Goal: Information Seeking & Learning: Check status

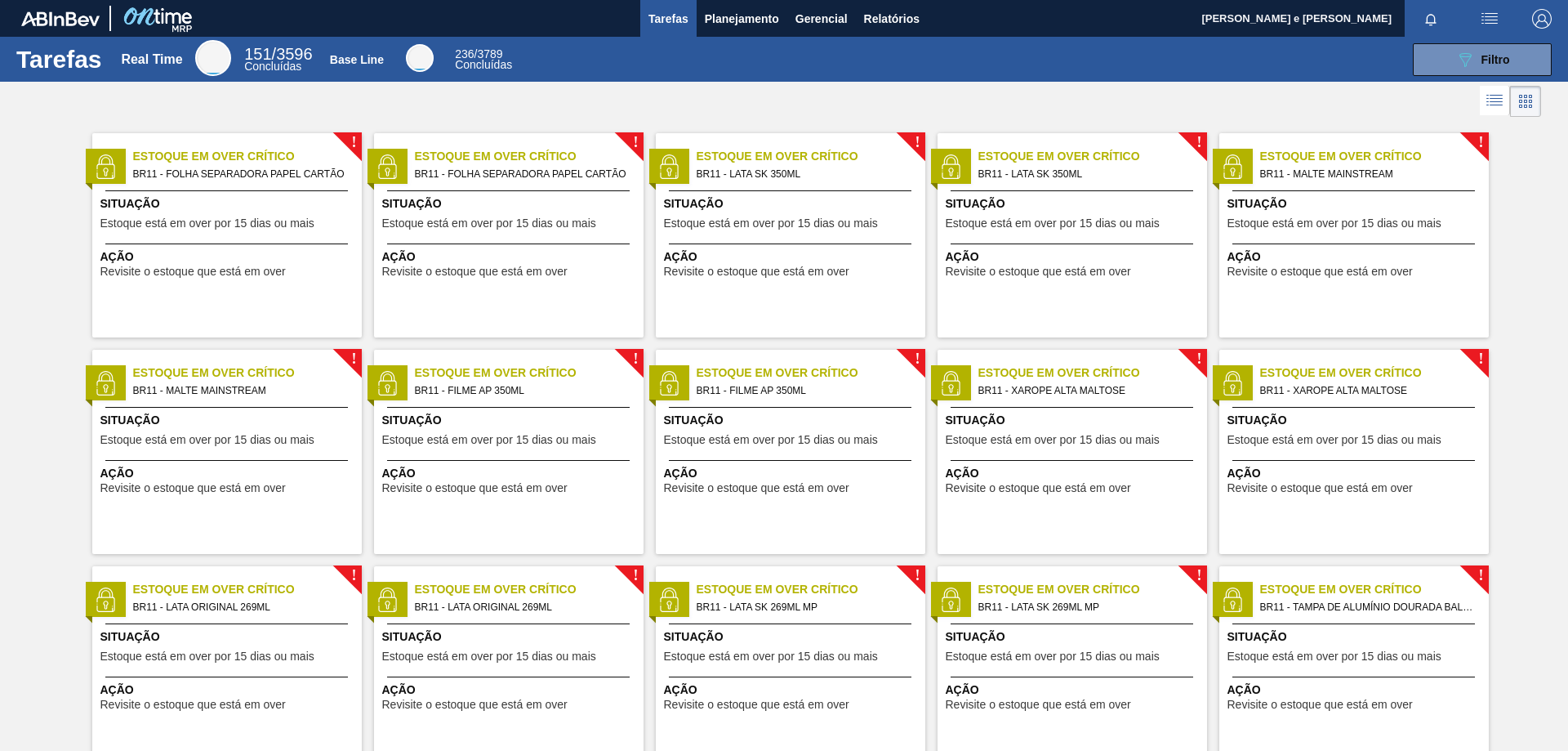
click at [1028, 5] on div "Tarefas Planejamento Gerencial Relatórios" at bounding box center [784, 18] width 1568 height 36
click at [734, 15] on span "Planejamento" at bounding box center [742, 19] width 75 height 20
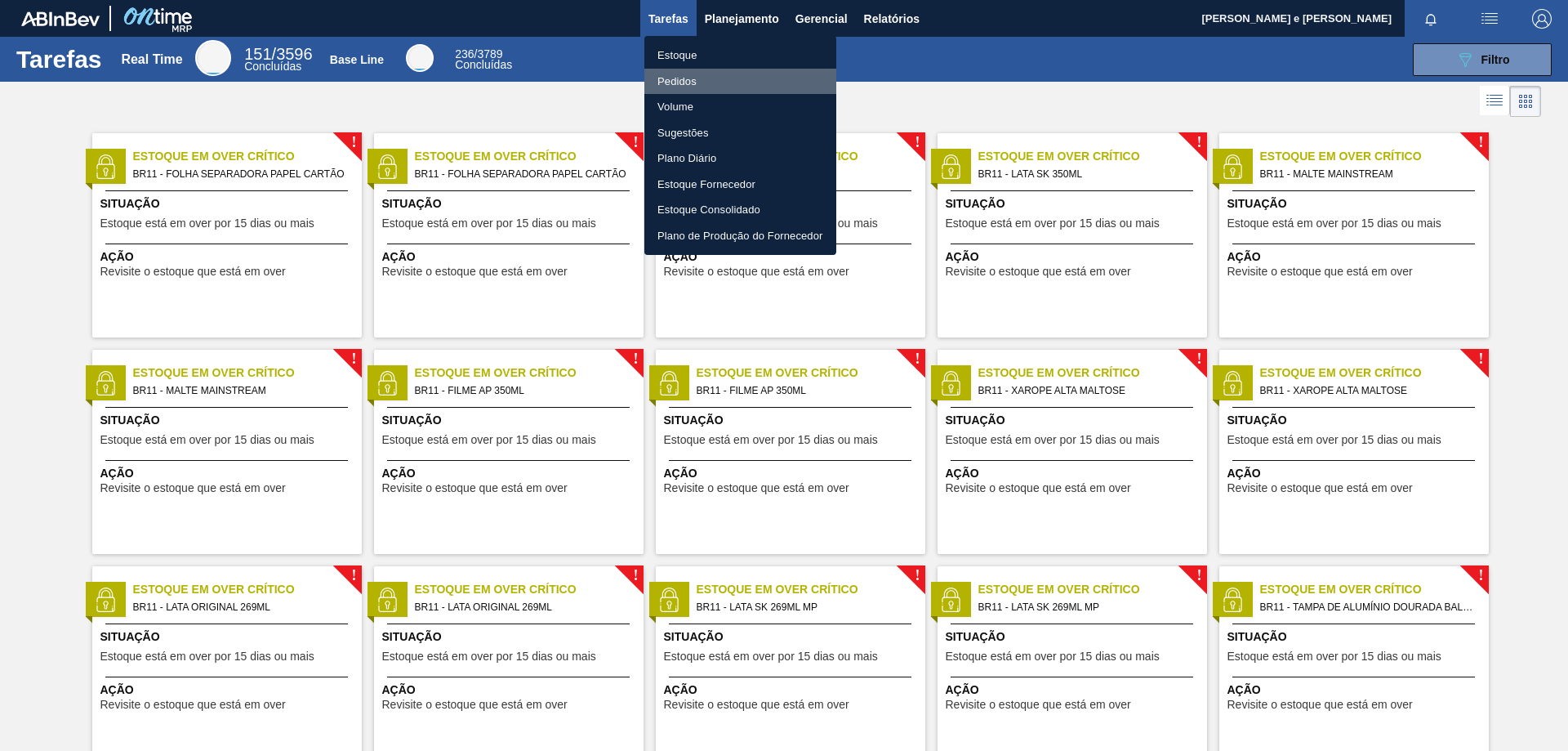
click at [673, 72] on li "Pedidos" at bounding box center [740, 81] width 192 height 26
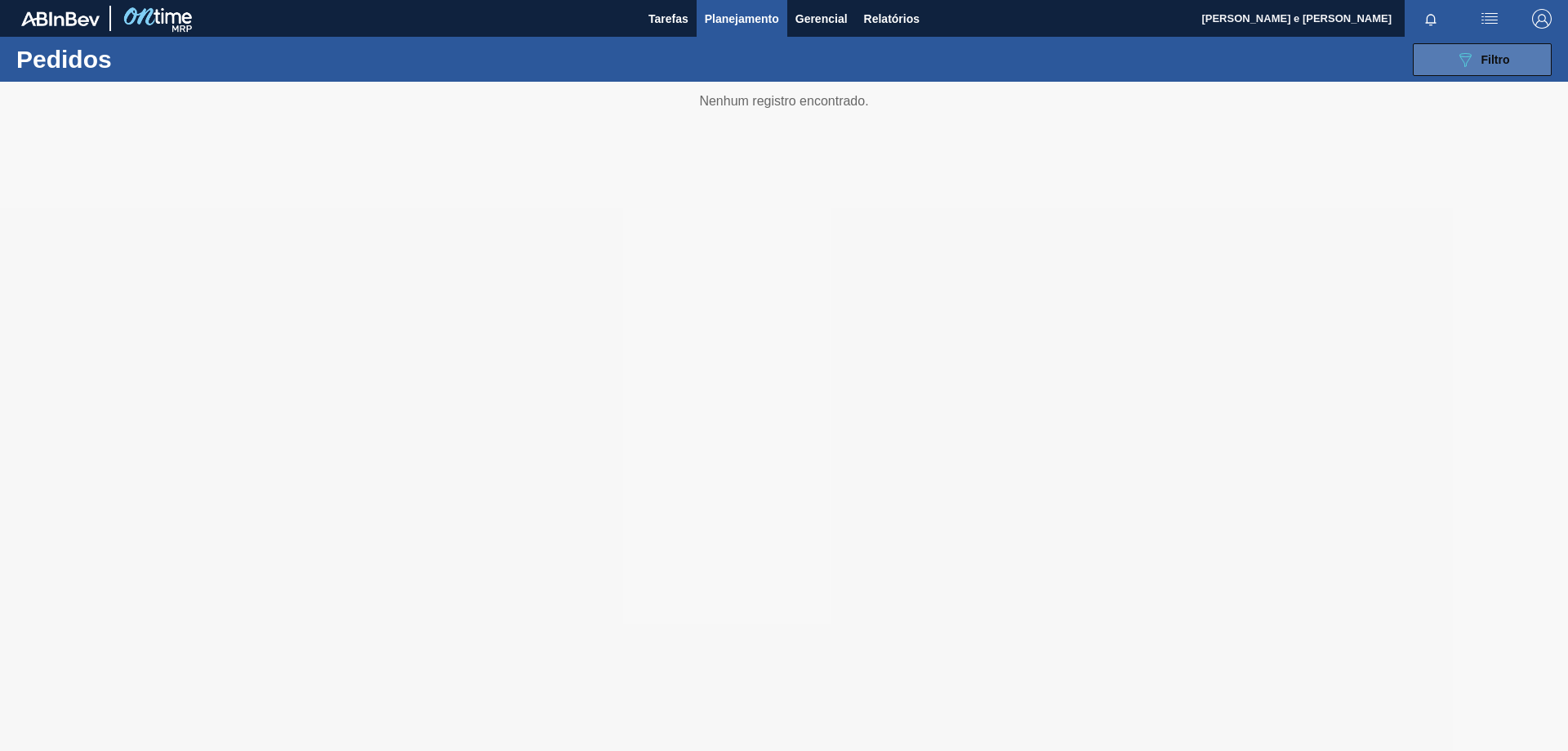
click at [1479, 55] on div "089F7B8B-B2A5-4AFE-B5C0-19BA573D28AC Filtro" at bounding box center [1483, 60] width 55 height 20
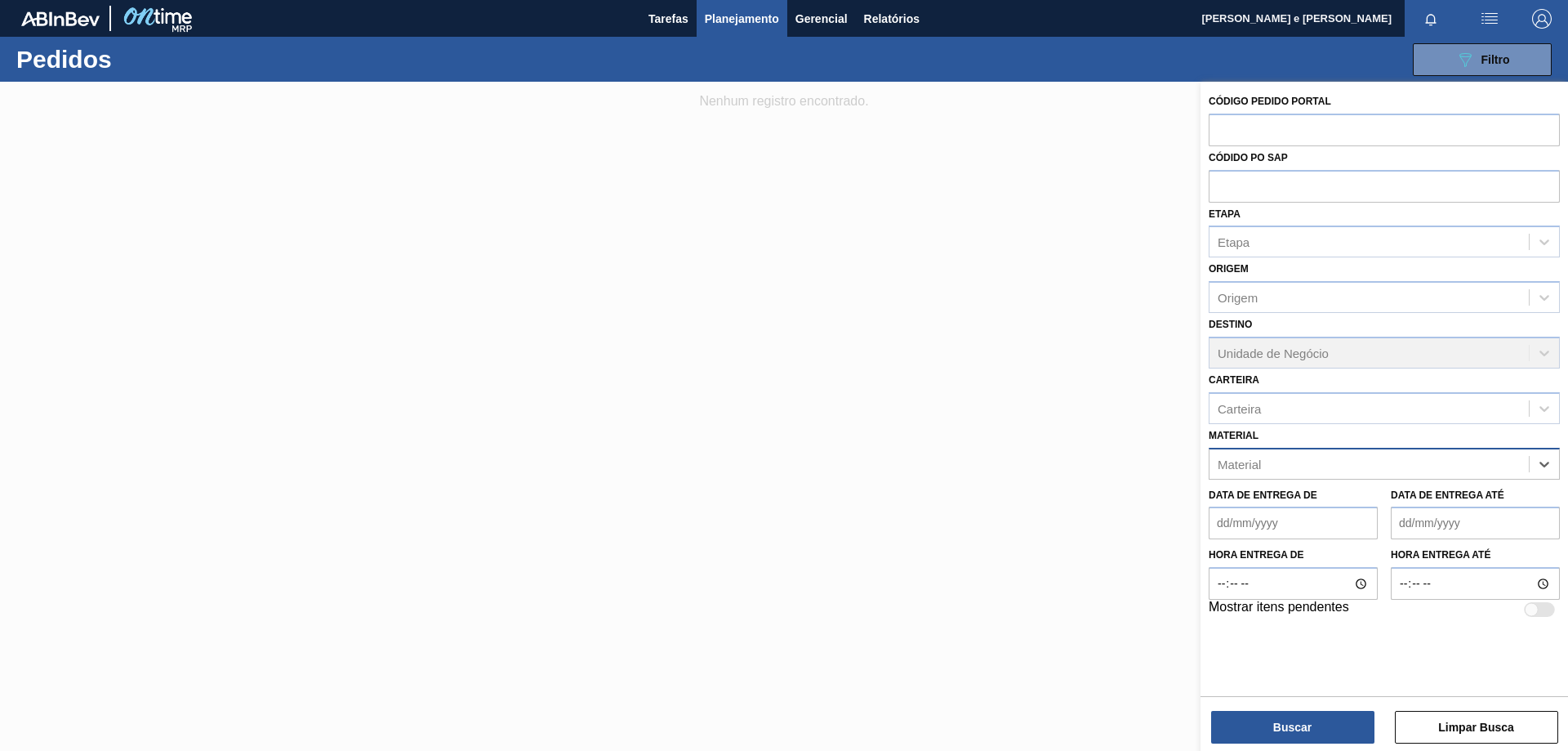
click at [1250, 469] on div "Material" at bounding box center [1239, 464] width 44 height 14
paste input "30002293"
type input "30002293"
click at [1241, 507] on div "30002293 - FOLHA SEP. PAPEL CARTAO 1200x1000M 350g" at bounding box center [1384, 505] width 351 height 30
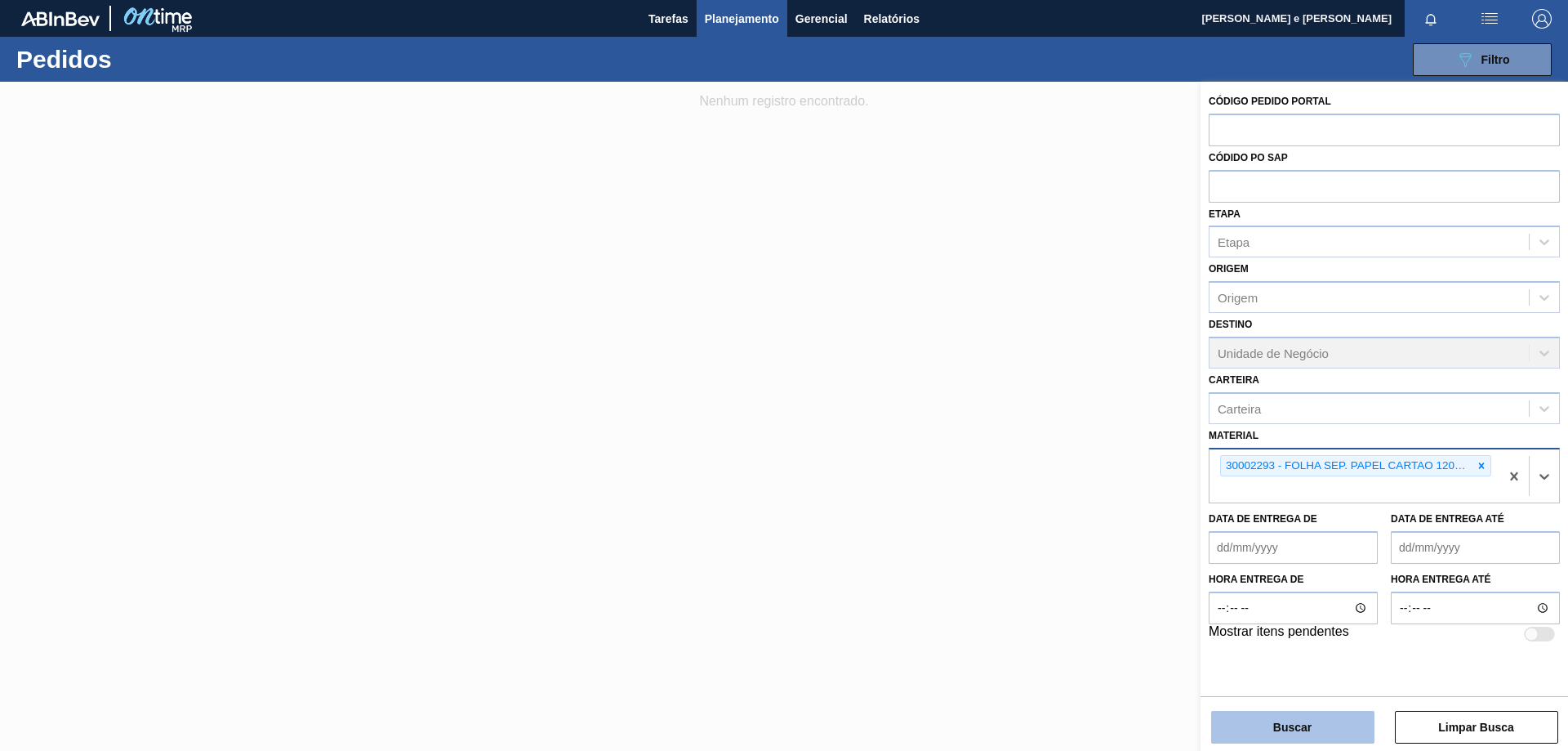
click at [1285, 731] on button "Buscar" at bounding box center [1293, 727] width 163 height 33
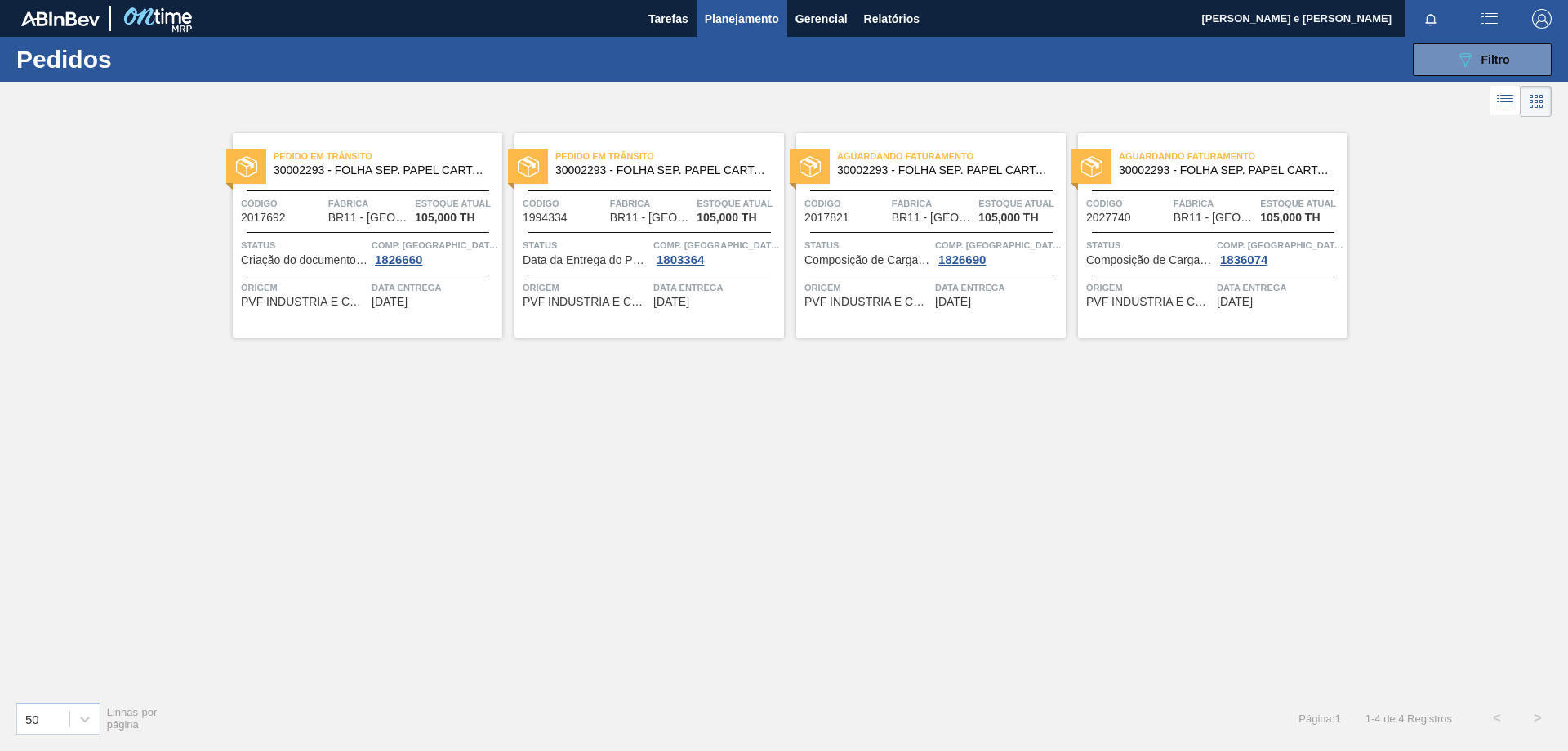
click at [399, 218] on span "BR11 - [GEOGRAPHIC_DATA][PERSON_NAME]" at bounding box center [370, 218] width 82 height 12
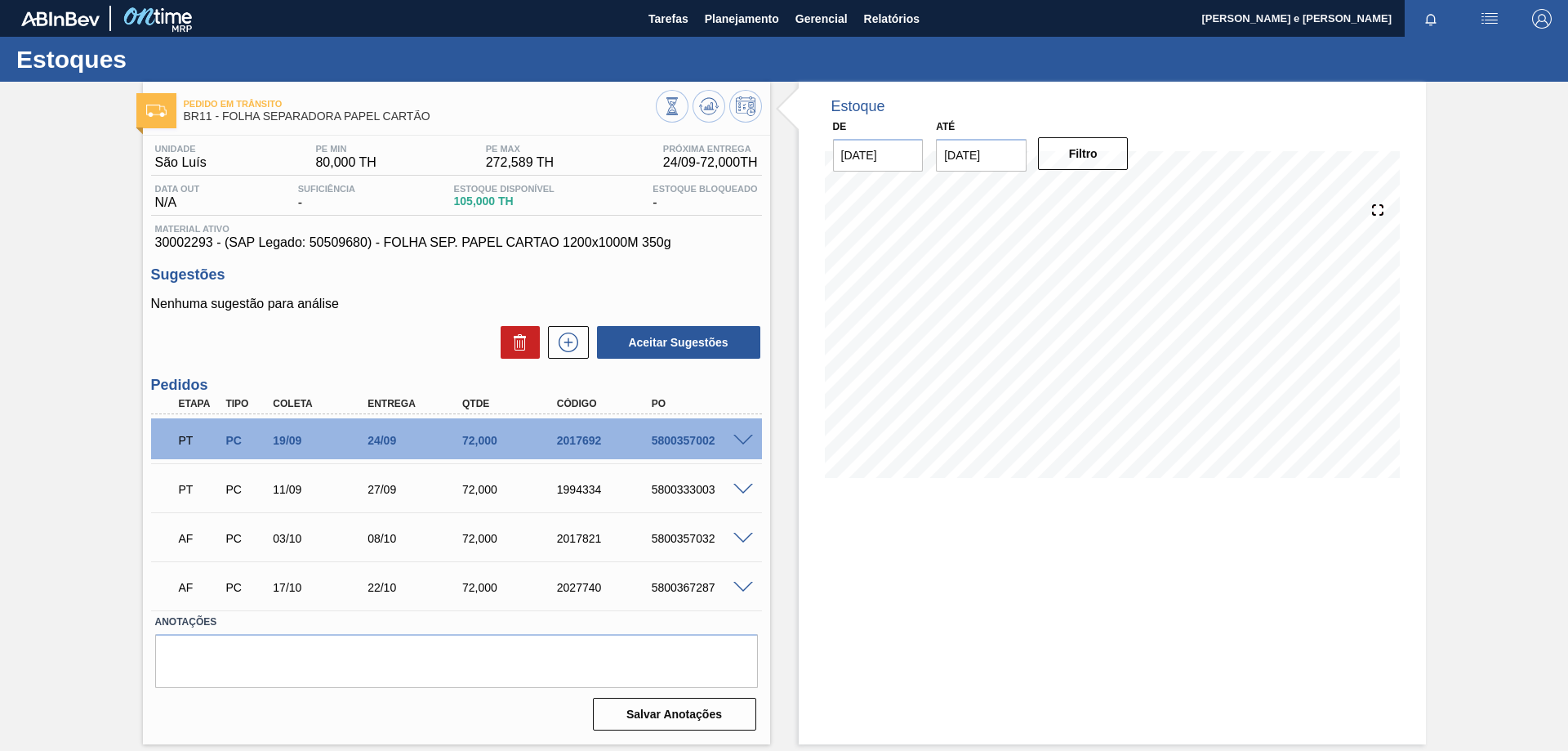
click at [1470, 451] on div "Pedido [PERSON_NAME] BR11 - FOLHA SEPARADORA PAPEL CARTÃO Unidade São [PERSON_N…" at bounding box center [784, 413] width 1568 height 663
click at [1388, 536] on div "Estoque De [DATE] Até [DATE] Filtro 03/10 Projeção de Estoque 182.895 [DOMAIN_N…" at bounding box center [1112, 413] width 627 height 663
click at [1283, 601] on div "Estoque De [DATE] Até [DATE] Filtro 24/09 Projeção de Estoque 164.173 [DOMAIN_N…" at bounding box center [1112, 413] width 627 height 663
click at [1090, 581] on div "Estoque De [DATE] Até [DATE] Filtro 22/09 Projeção de Estoque 98.03 [DOMAIN_NAM…" at bounding box center [1112, 413] width 627 height 663
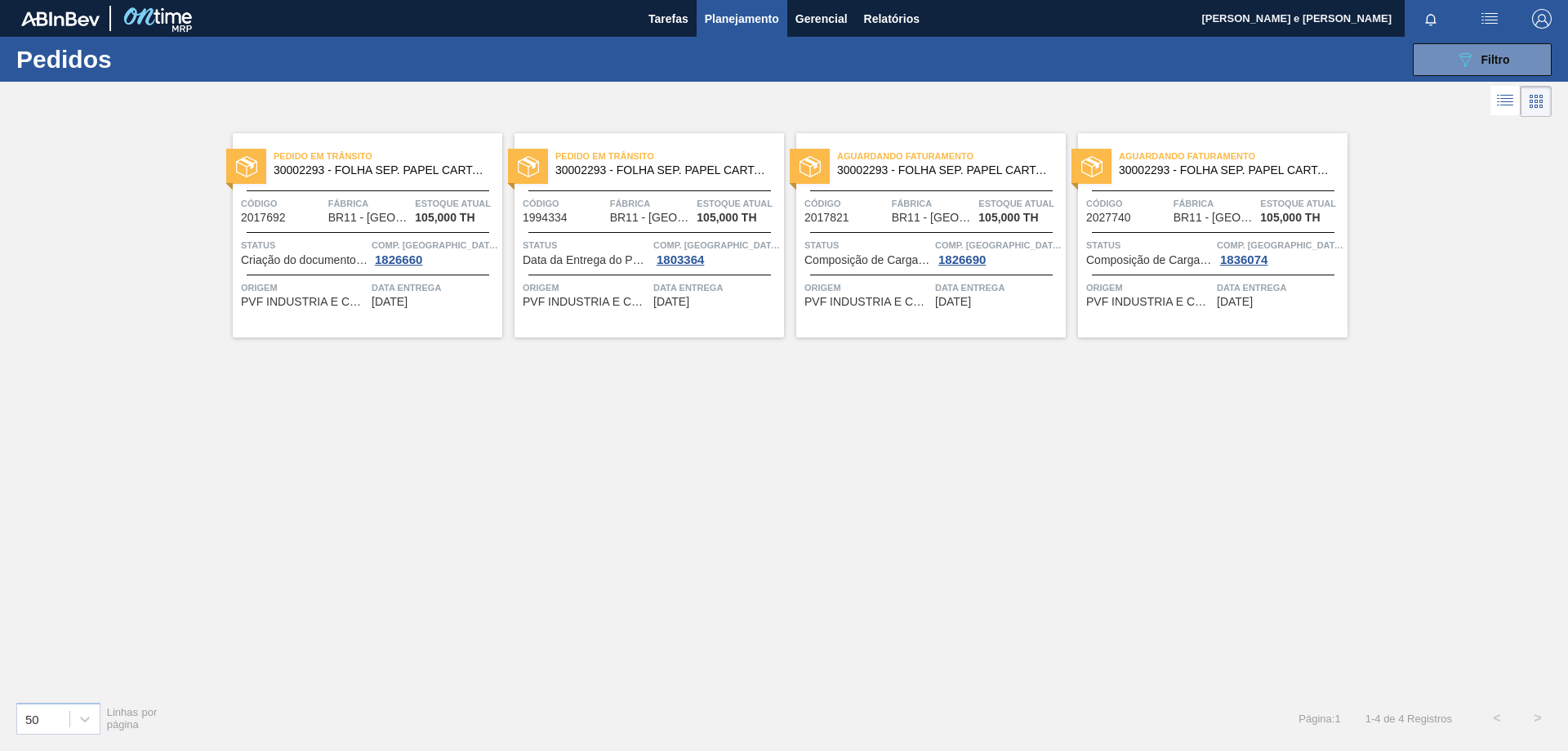
click at [849, 545] on div "Pedido [PERSON_NAME] 30002293 - FOLHA SEP. PAPEL CARTAO 1200x1000M 350g Código …" at bounding box center [784, 404] width 1568 height 567
click at [1484, 56] on span "Filtro" at bounding box center [1496, 60] width 28 height 13
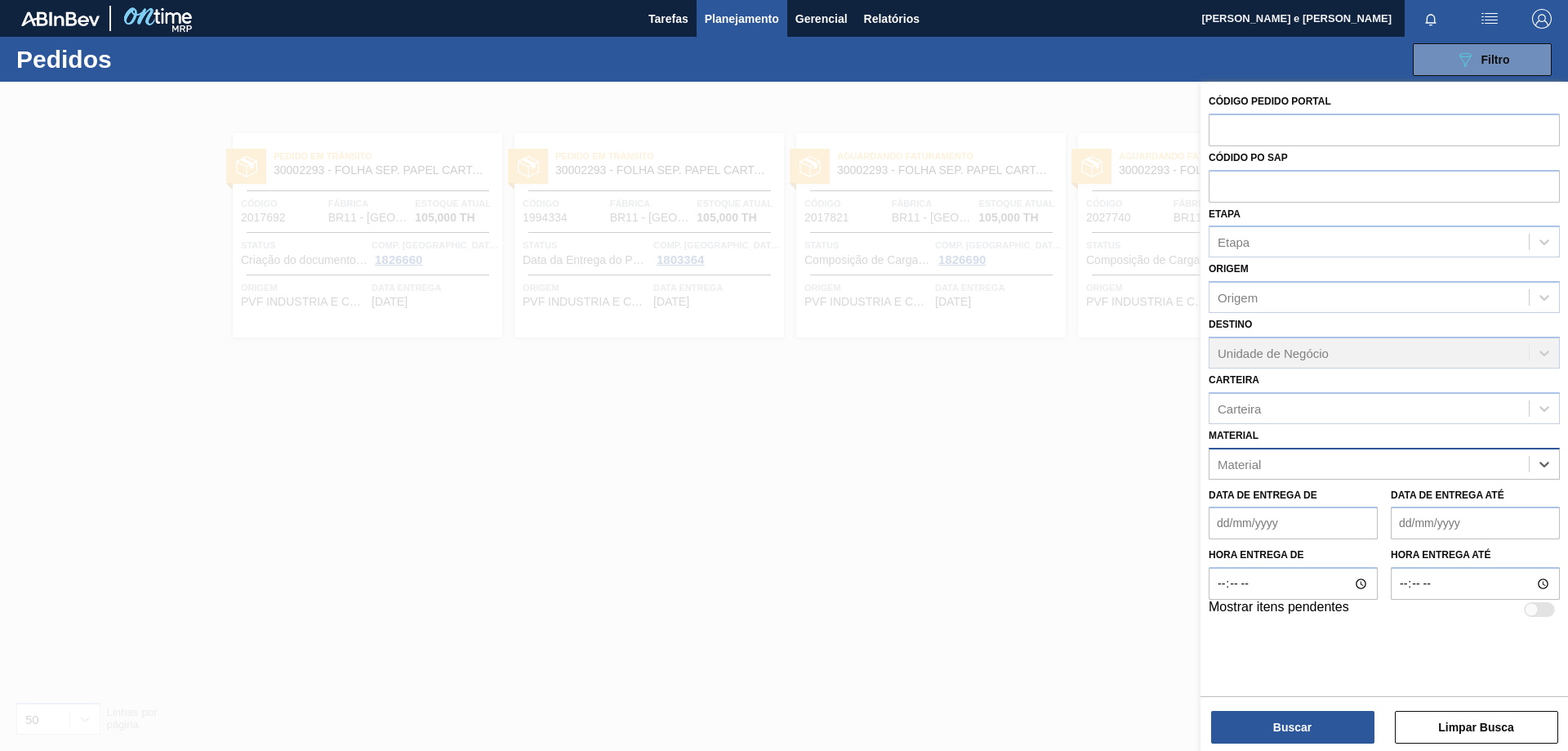
paste input "30002116"
type input "30002116"
click at [1285, 507] on div "30002116 - FOIL 600ML; SKOL PM NIV22" at bounding box center [1384, 505] width 351 height 30
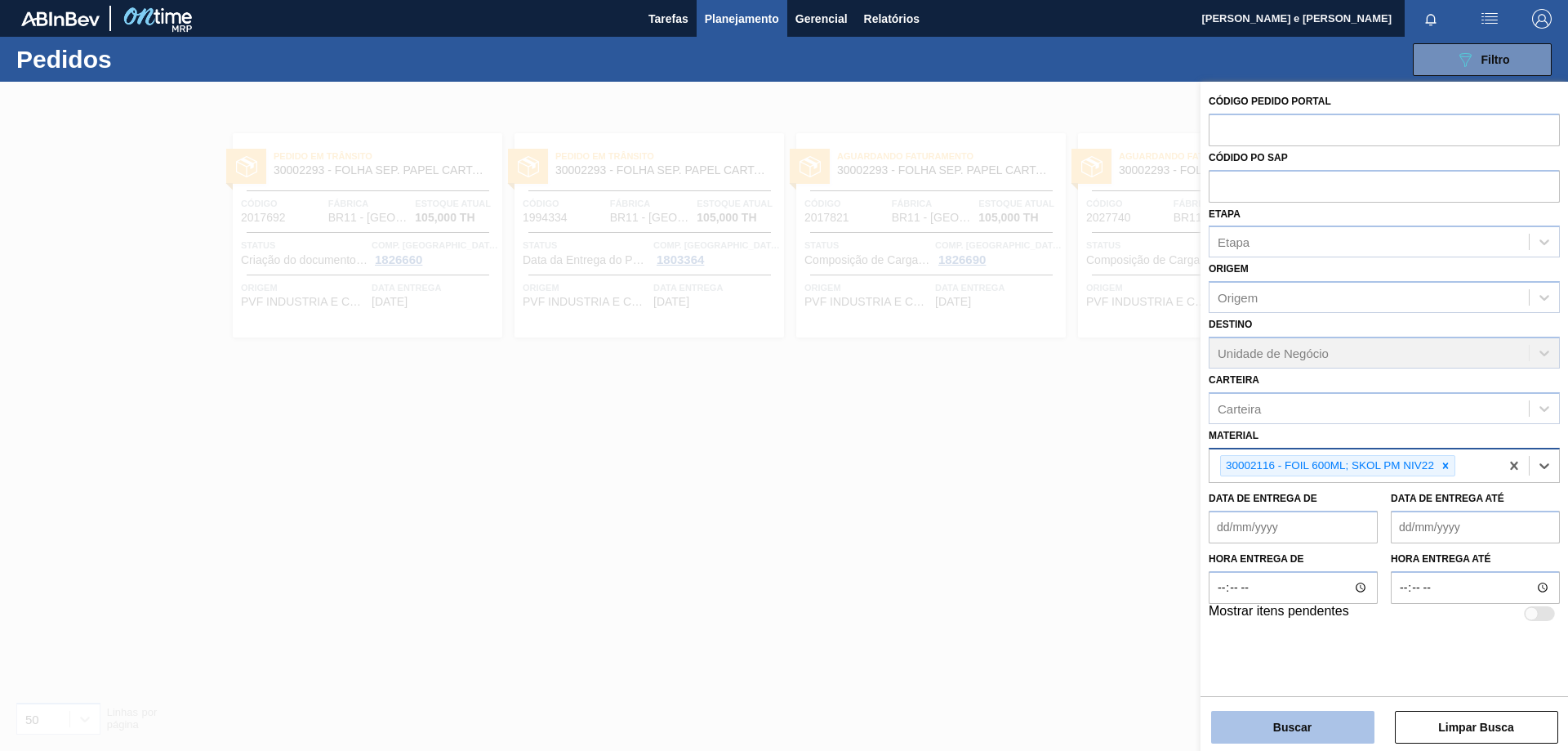
click at [1290, 733] on button "Buscar" at bounding box center [1293, 727] width 163 height 33
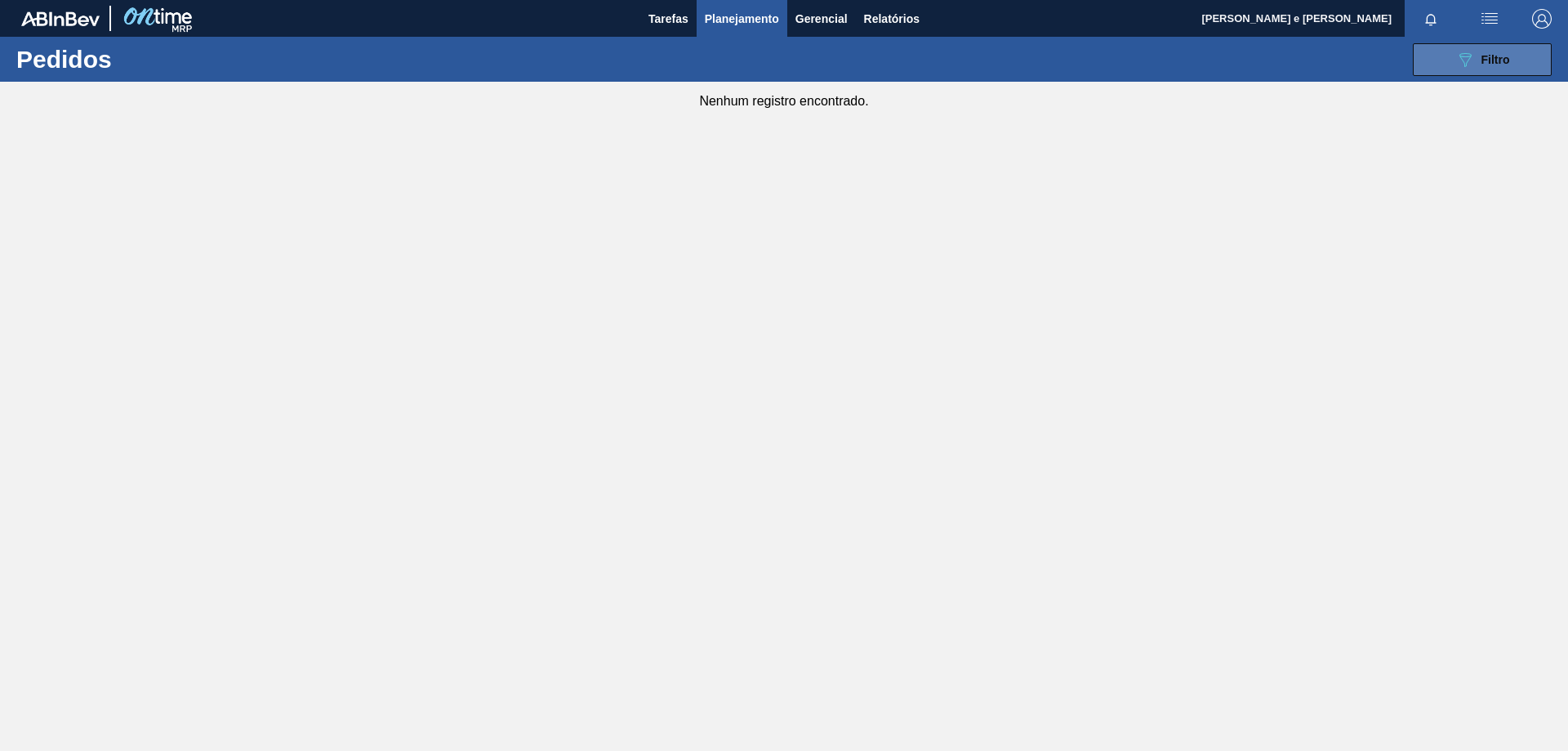
click at [1482, 69] on button "089F7B8B-B2A5-4AFE-B5C0-19BA573D28AC Filtro" at bounding box center [1482, 60] width 139 height 33
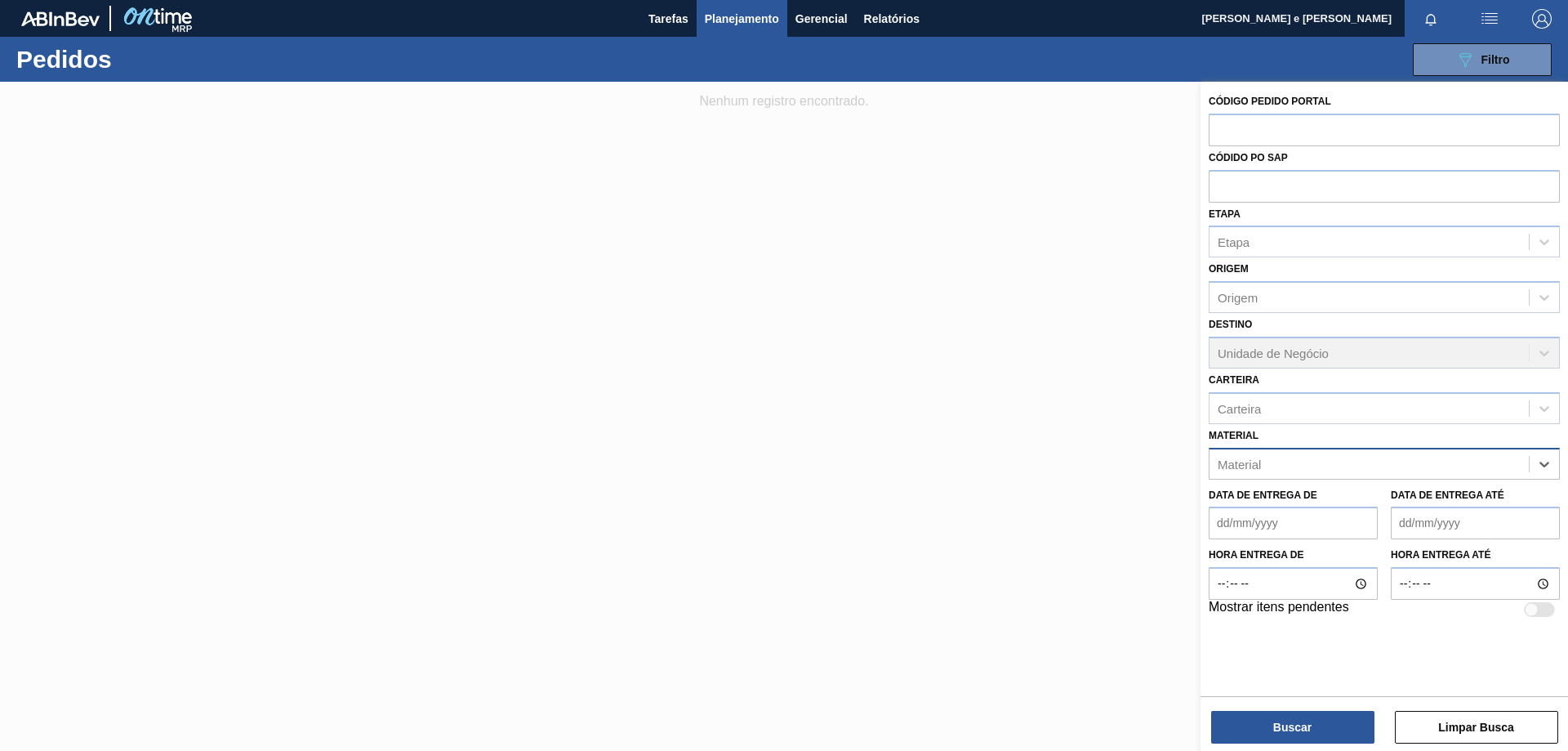
paste input "30002116"
type input "30002116"
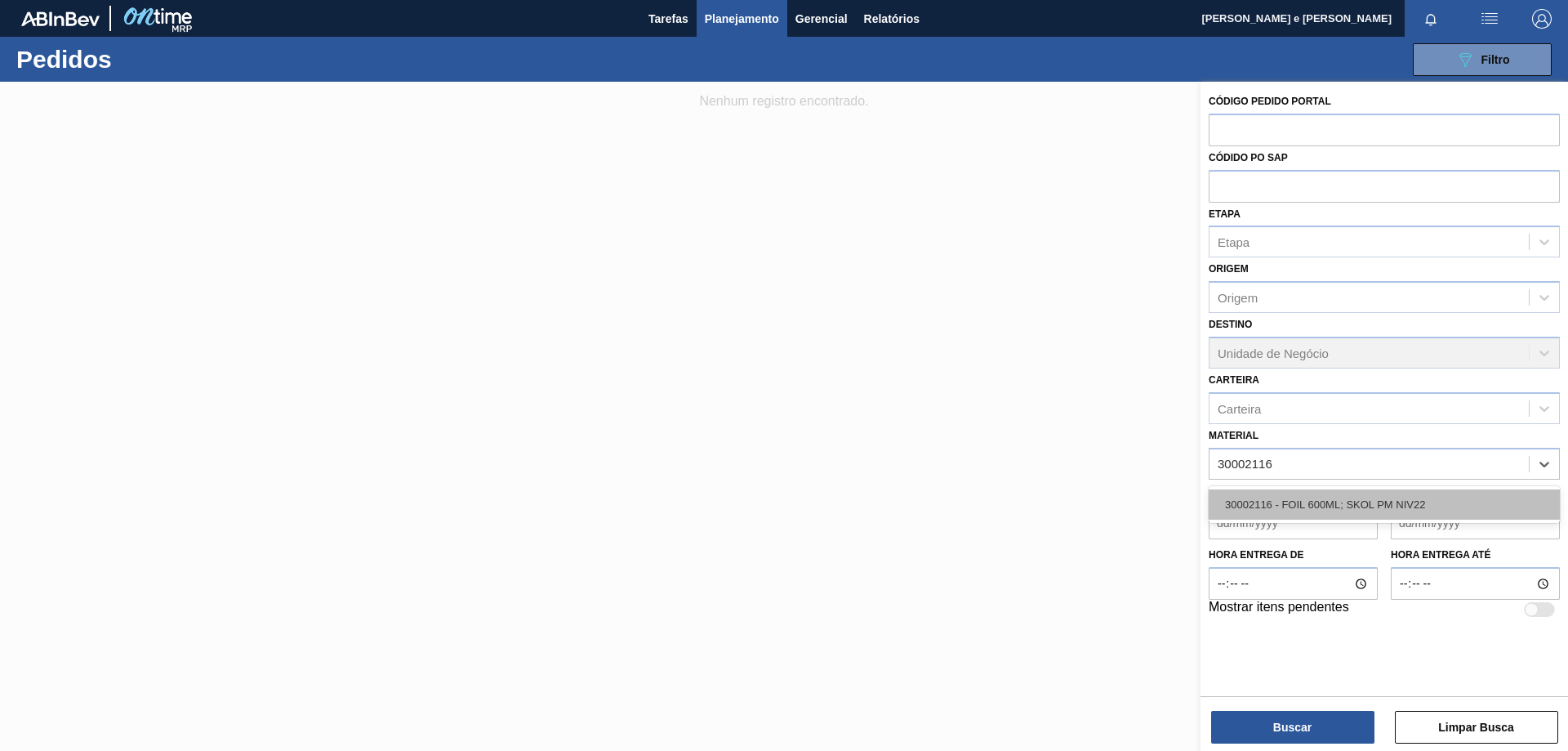
click at [1345, 492] on div "30002116 - FOIL 600ML; SKOL PM NIV22" at bounding box center [1384, 505] width 351 height 30
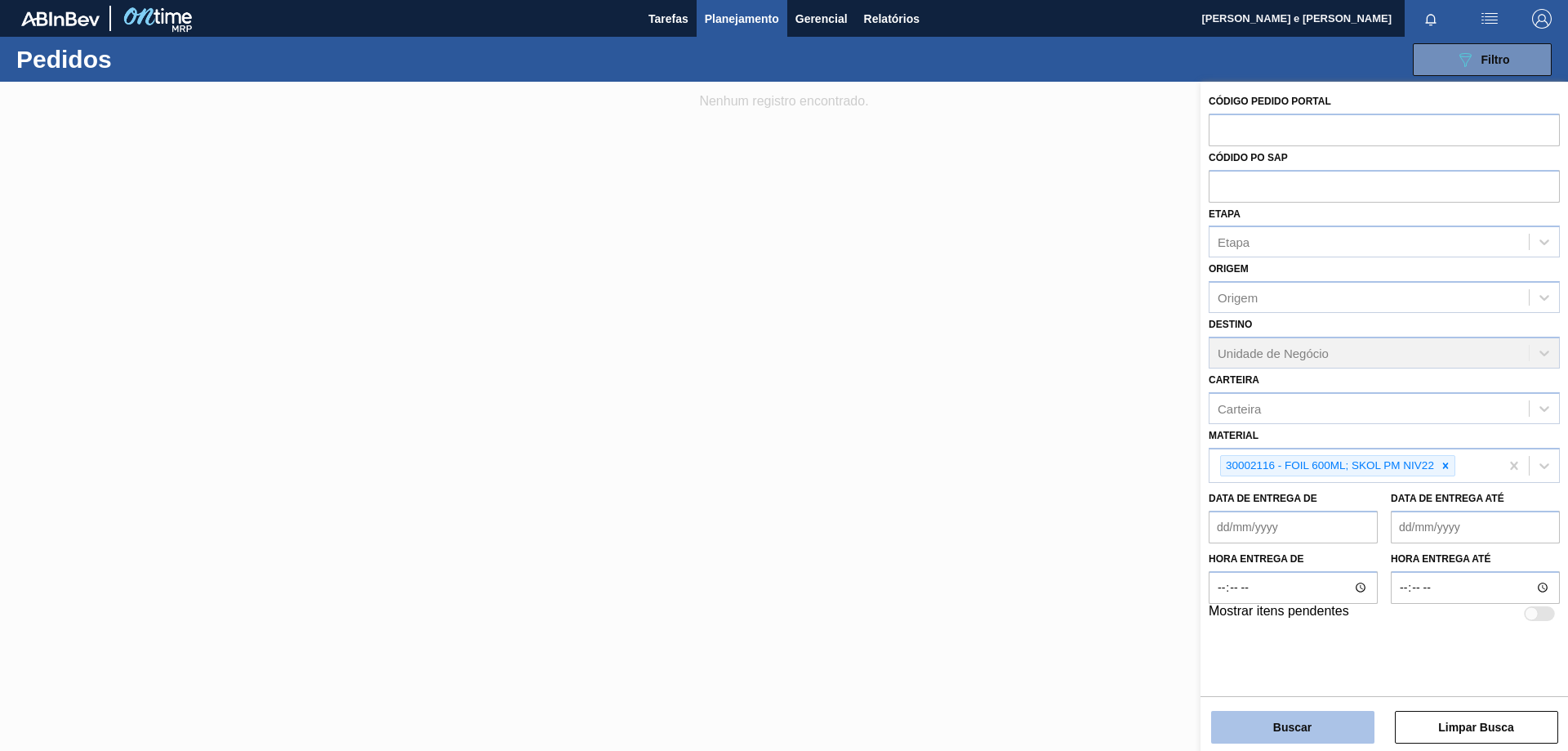
click at [1329, 719] on button "Buscar" at bounding box center [1293, 727] width 163 height 33
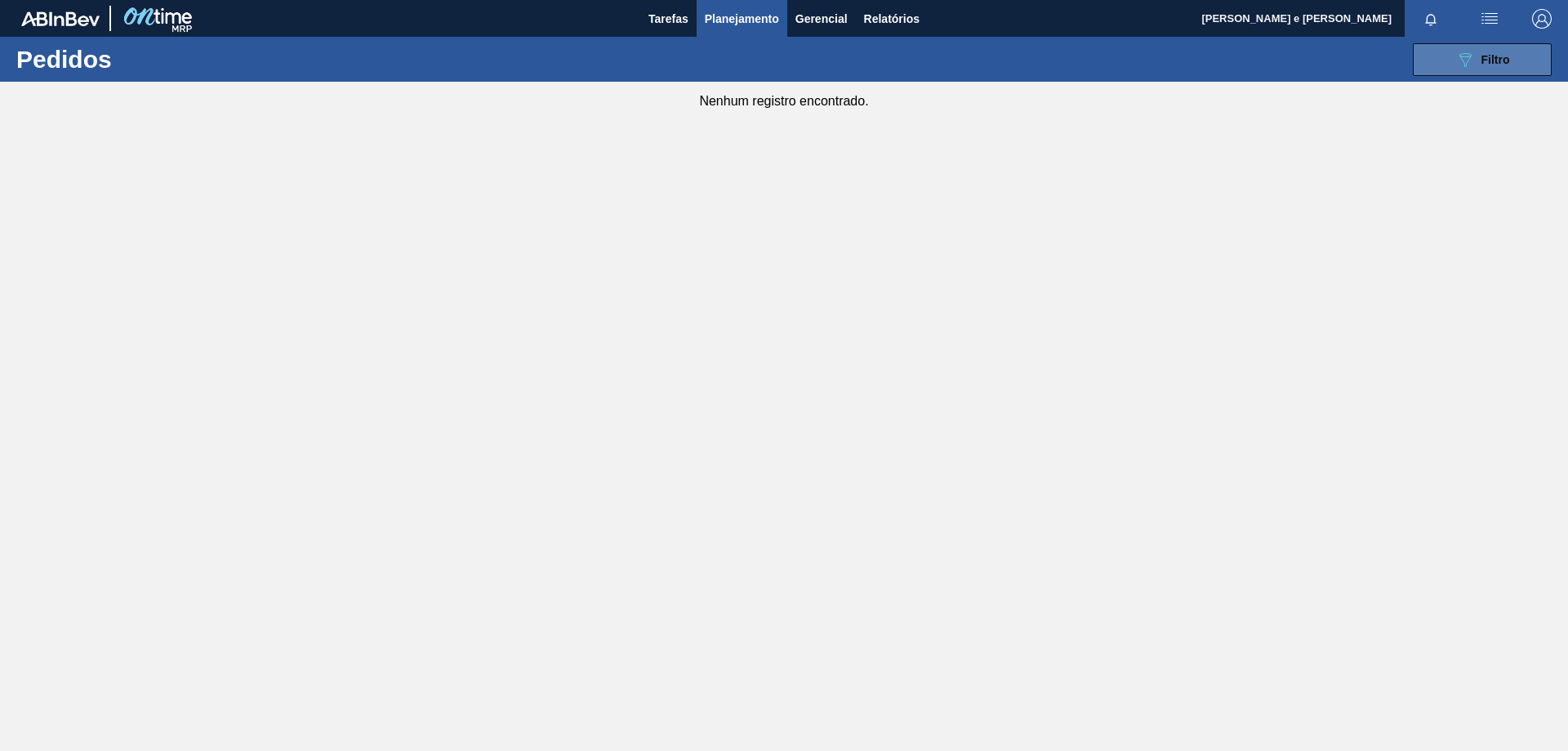
click at [1445, 56] on button "089F7B8B-B2A5-4AFE-B5C0-19BA573D28AC Filtro" at bounding box center [1482, 60] width 139 height 33
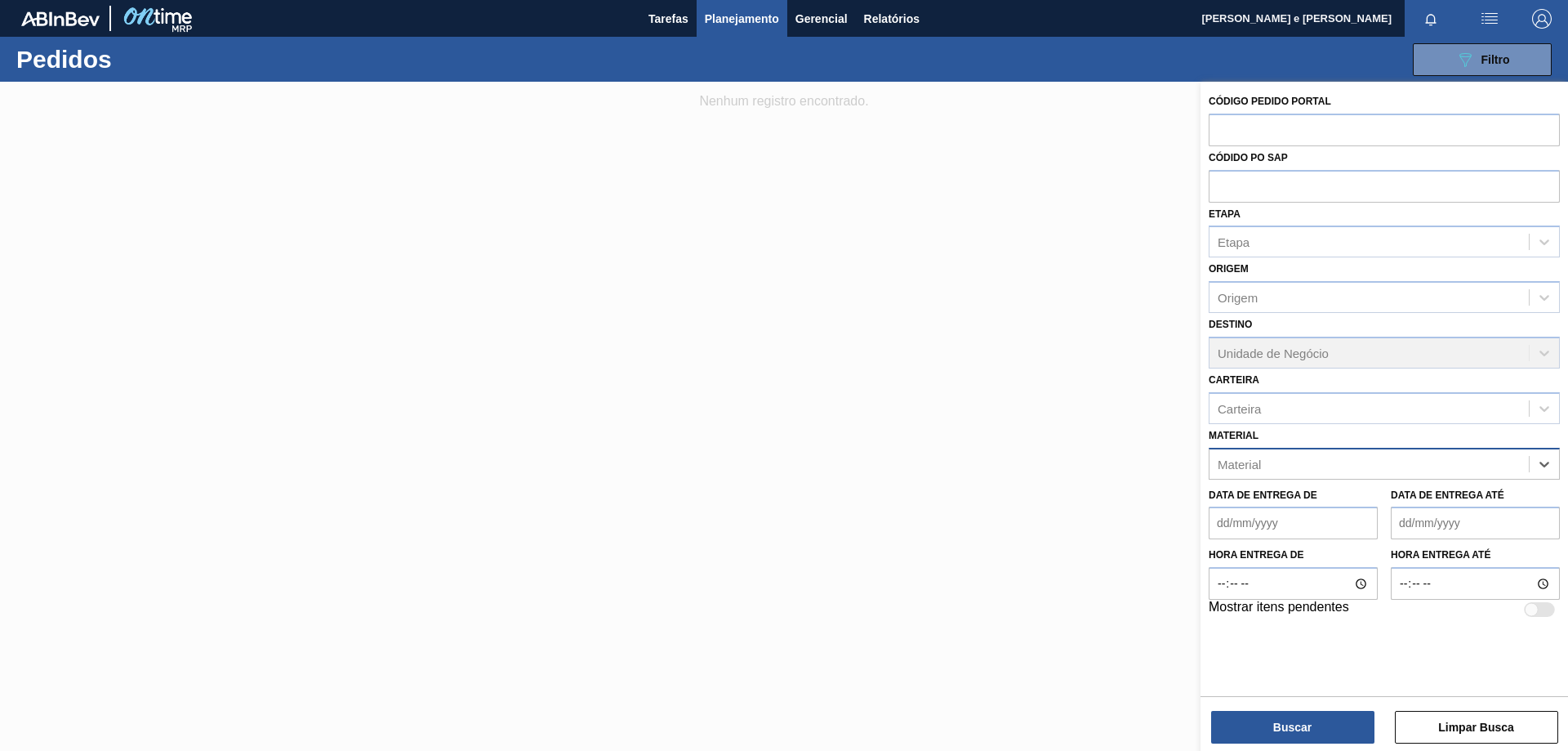
paste input "30002790"
type input "30002790"
click at [1335, 505] on div "30002790 - FOIL 600ML SKOL PM NIV19" at bounding box center [1384, 505] width 351 height 30
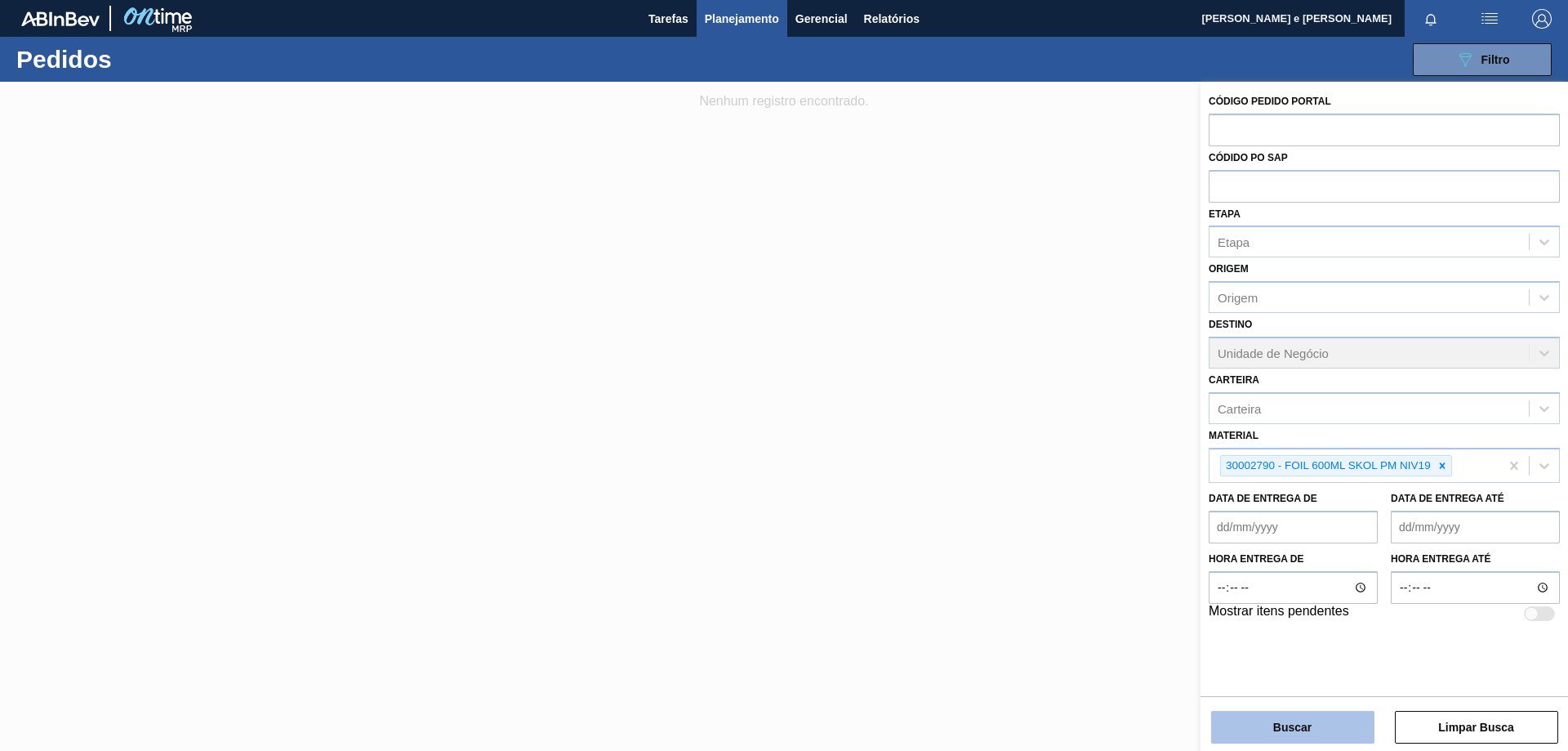
click at [1293, 734] on button "Buscar" at bounding box center [1293, 727] width 163 height 33
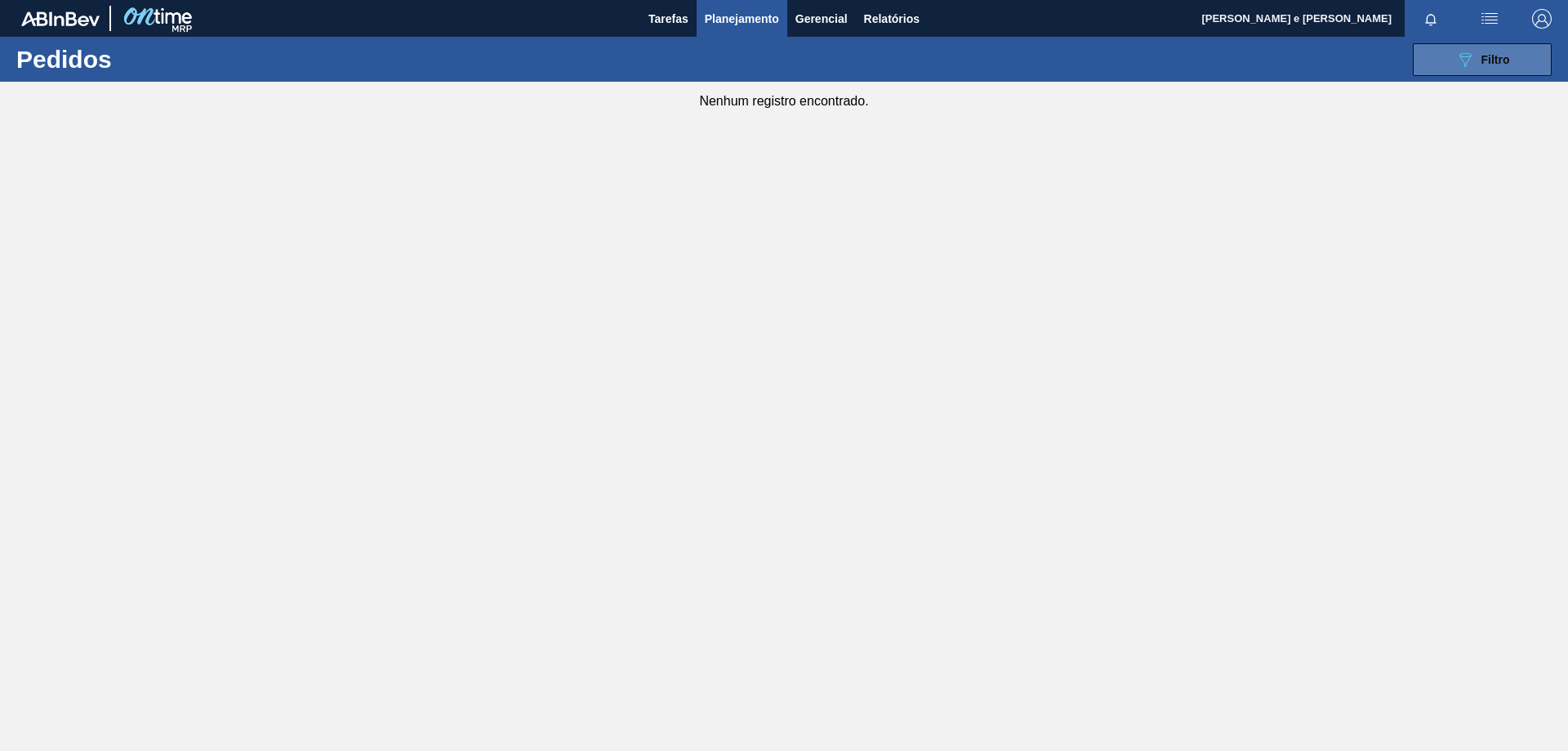
click at [1461, 71] on button "089F7B8B-B2A5-4AFE-B5C0-19BA573D28AC Filtro" at bounding box center [1482, 60] width 139 height 33
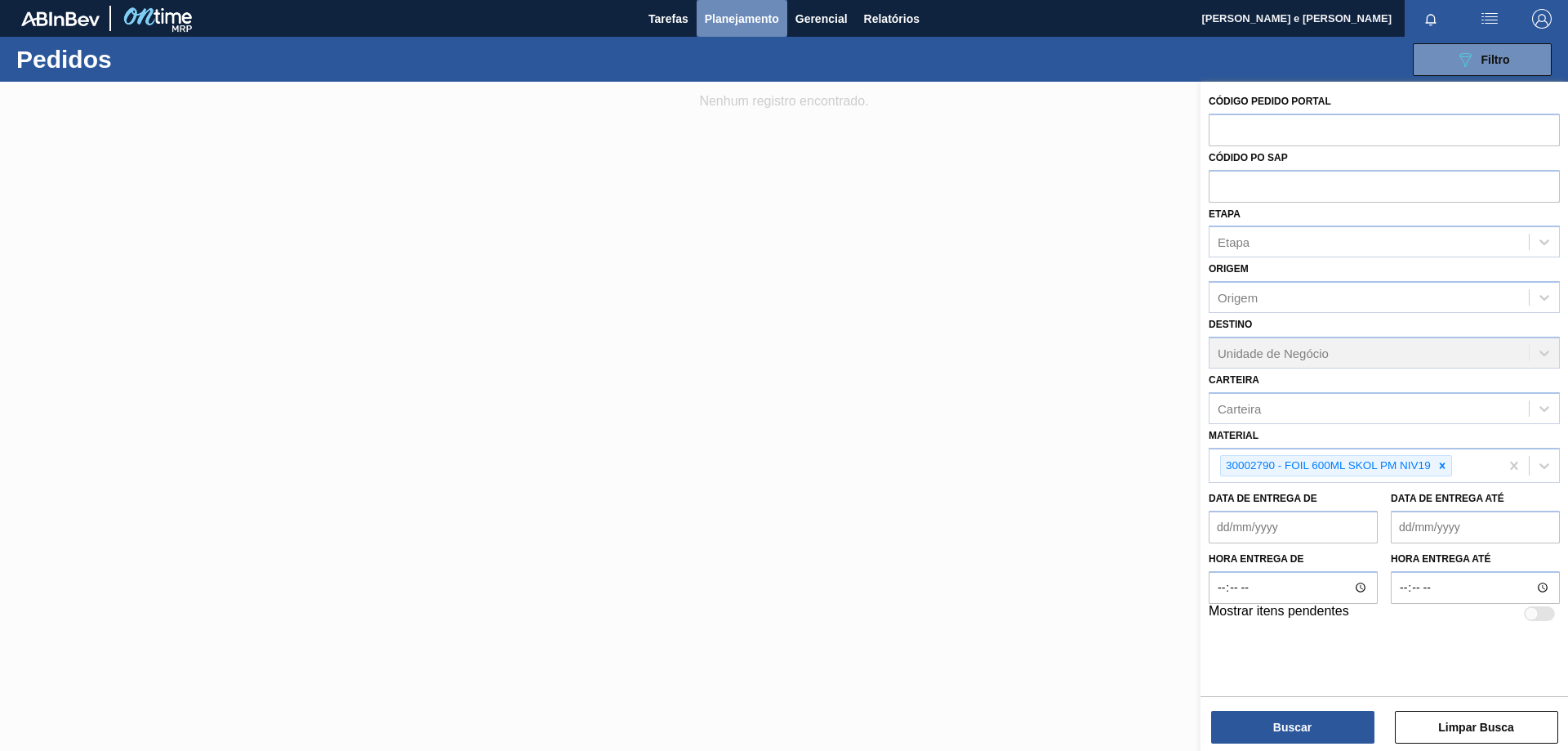
click at [720, 12] on span "Planejamento" at bounding box center [742, 19] width 75 height 20
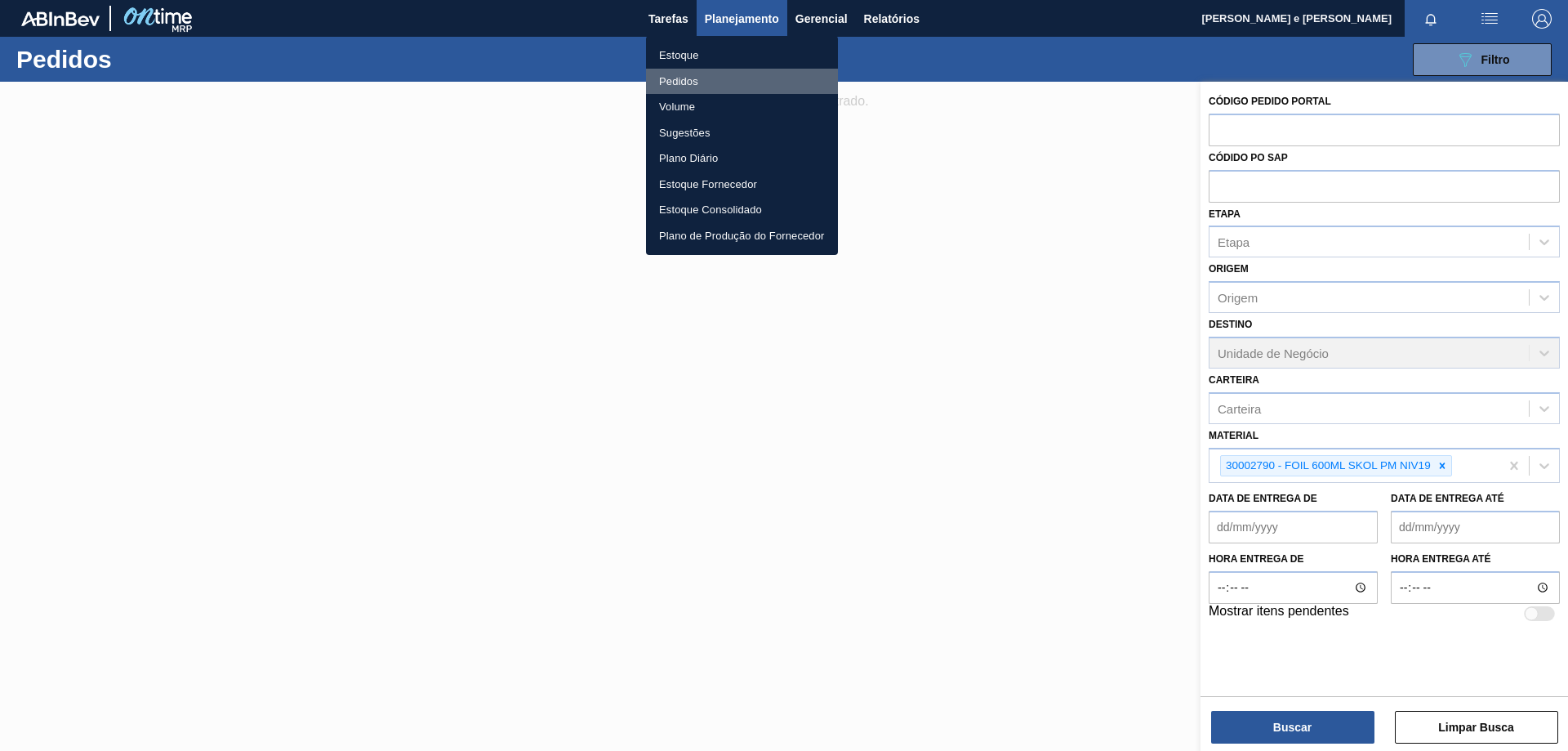
click at [674, 76] on li "Pedidos" at bounding box center [742, 81] width 192 height 26
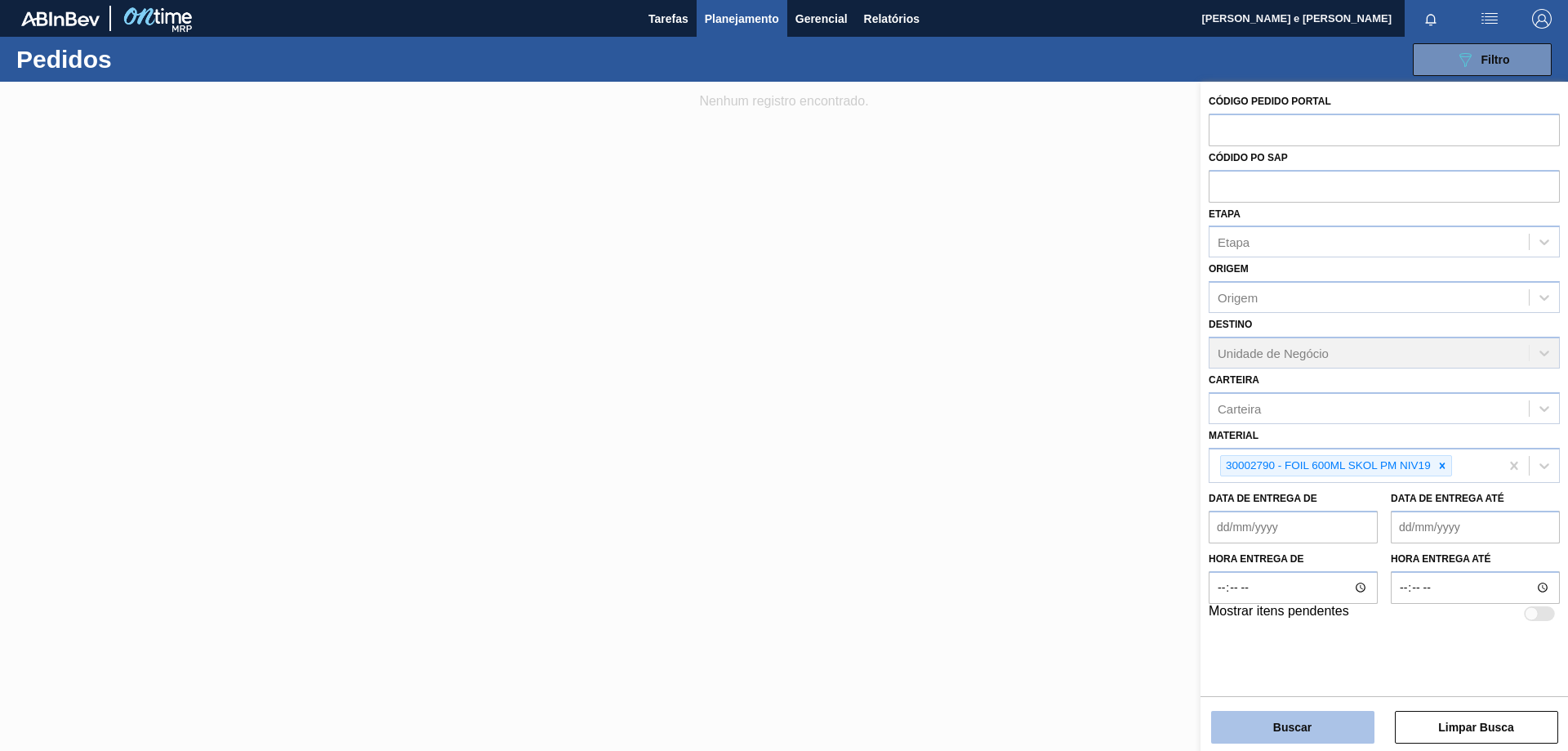
click at [1341, 729] on button "Buscar" at bounding box center [1293, 727] width 163 height 33
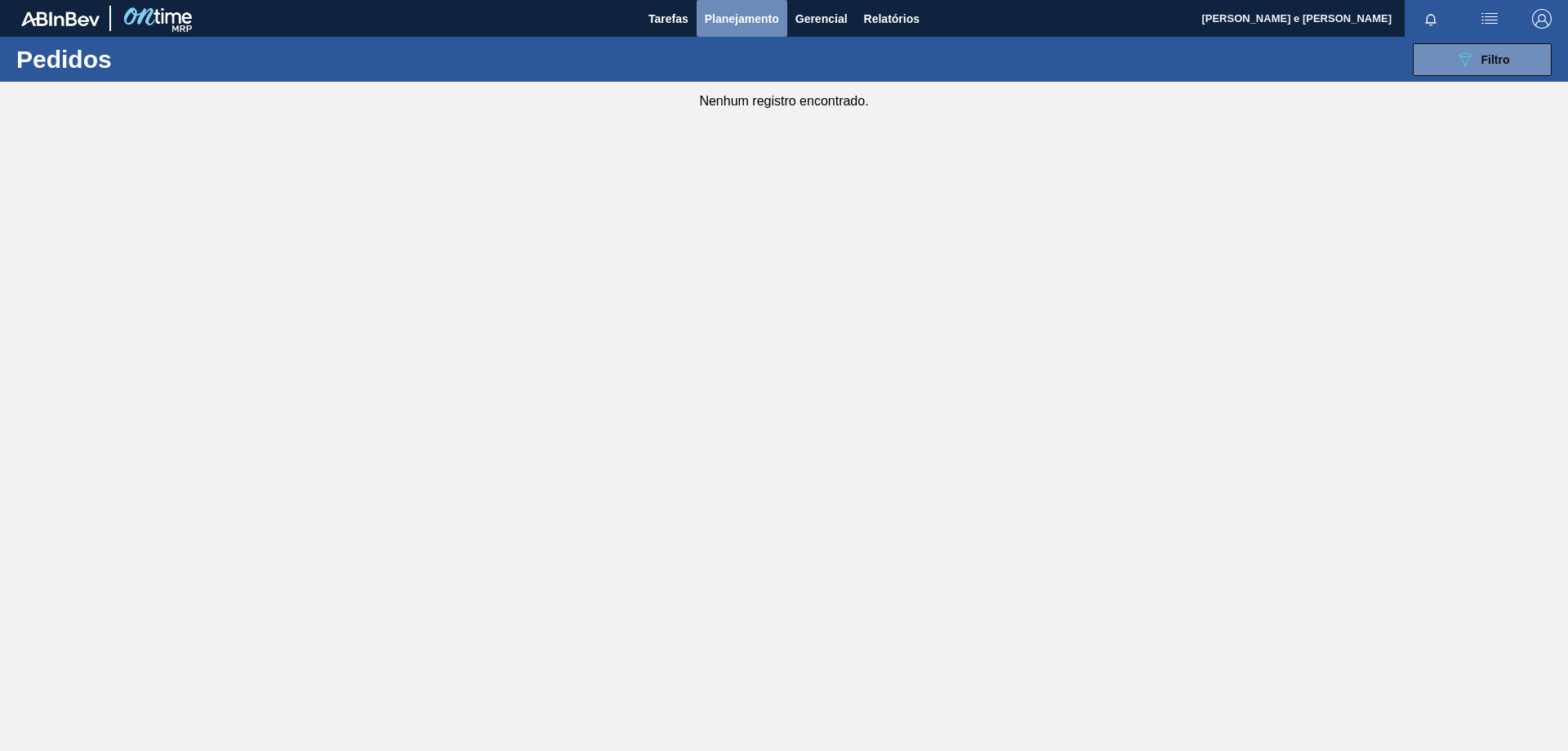
click at [734, 12] on span "Planejamento" at bounding box center [742, 19] width 75 height 20
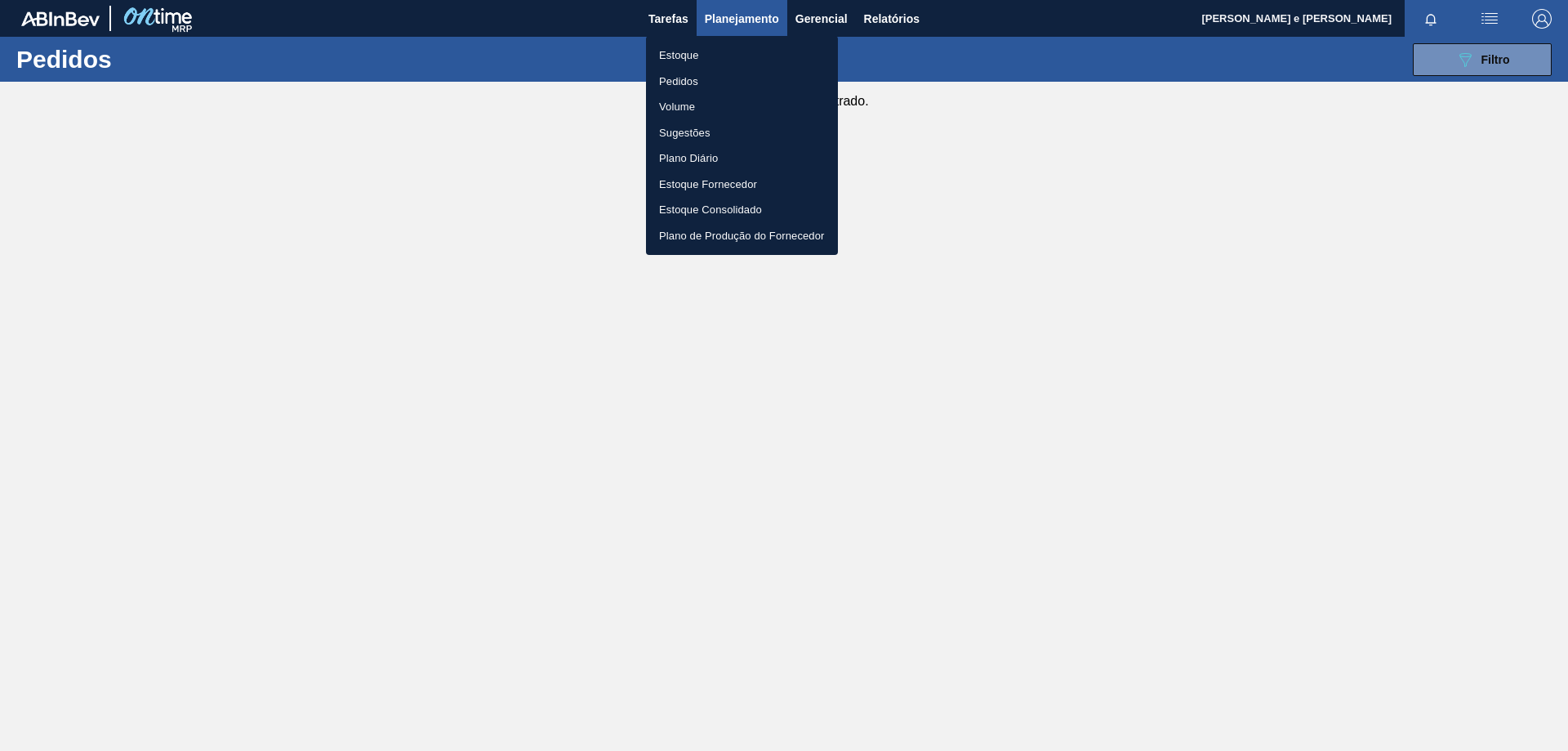
click at [545, 39] on div at bounding box center [784, 375] width 1568 height 751
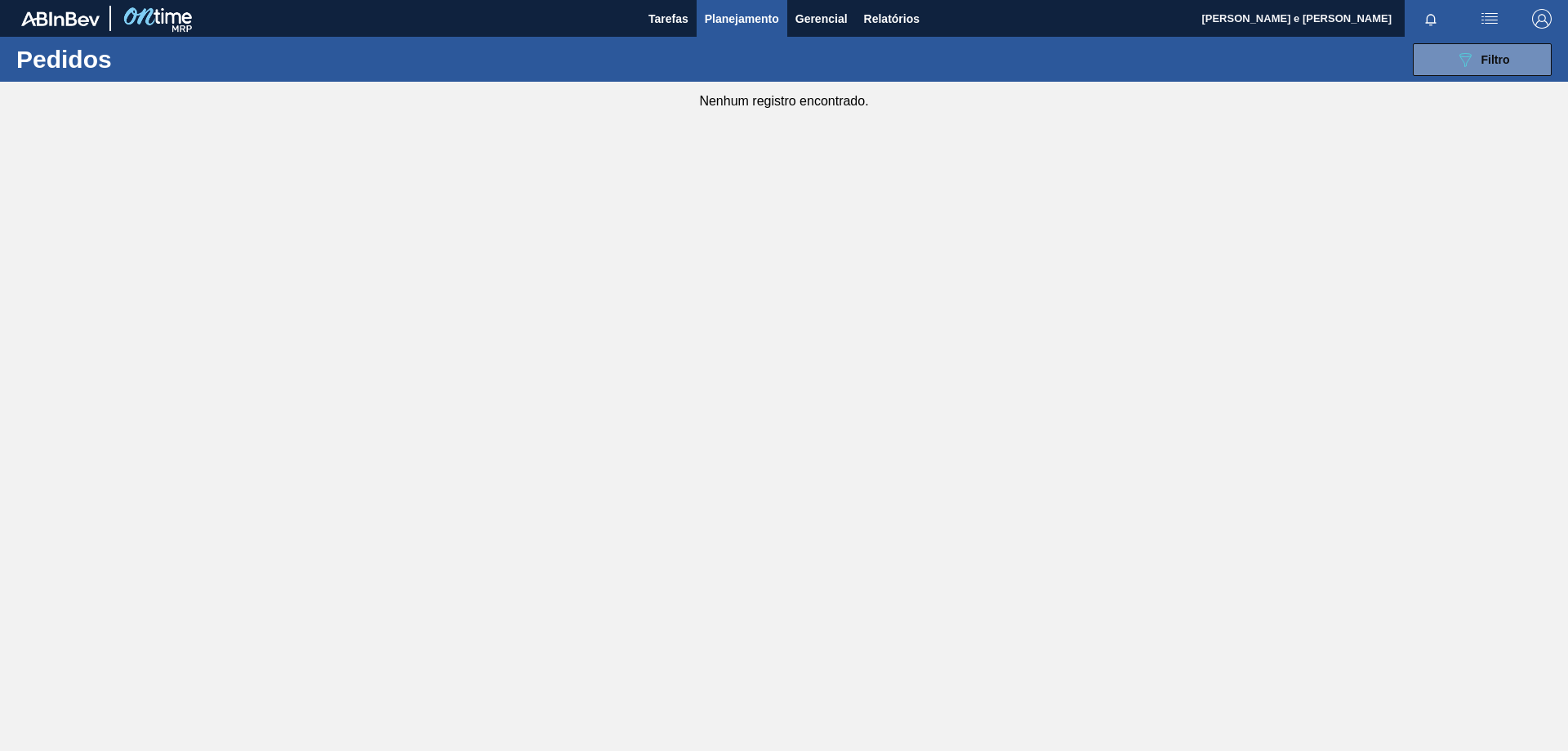
click at [725, 12] on span "Planejamento" at bounding box center [742, 19] width 75 height 20
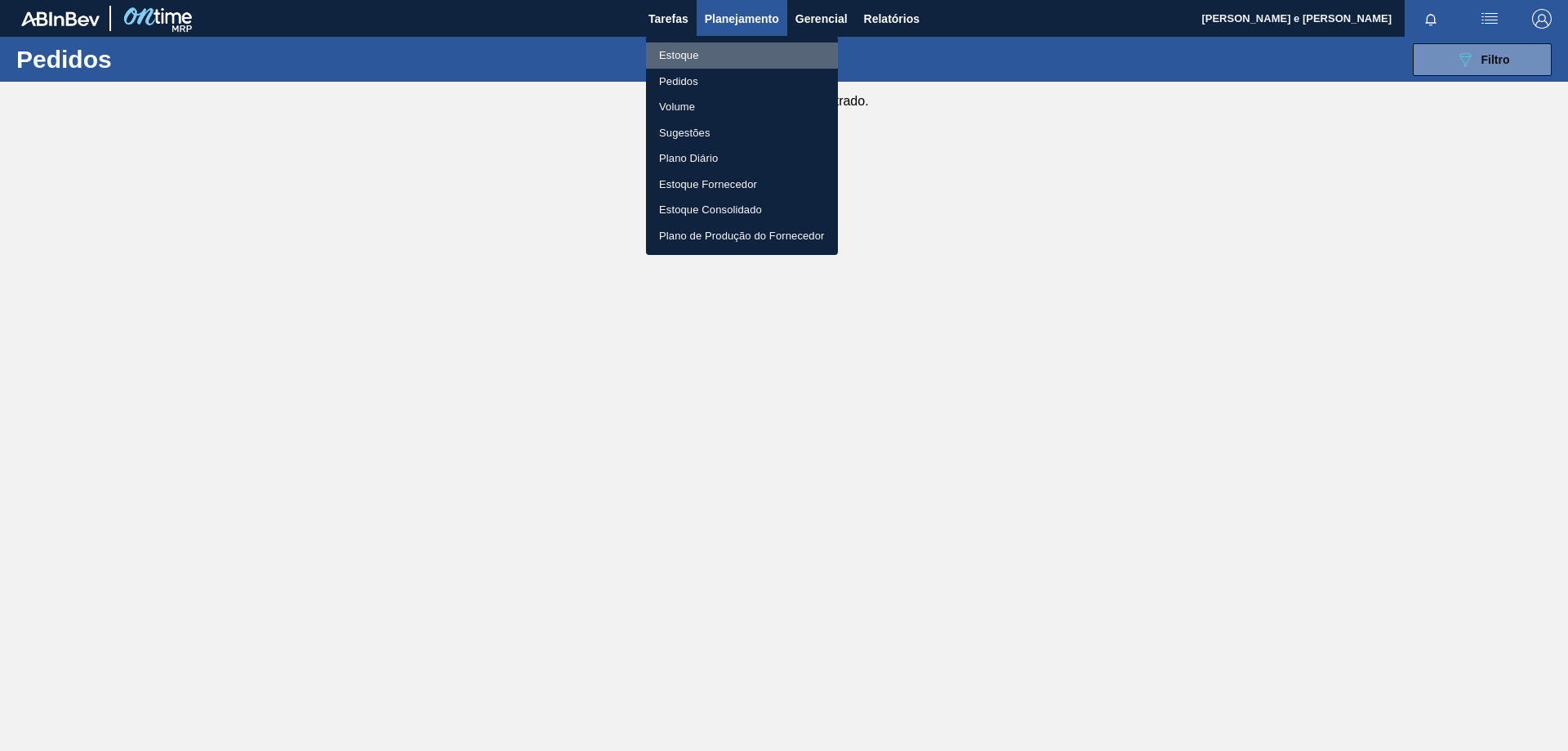
click at [667, 54] on li "Estoque" at bounding box center [742, 55] width 192 height 26
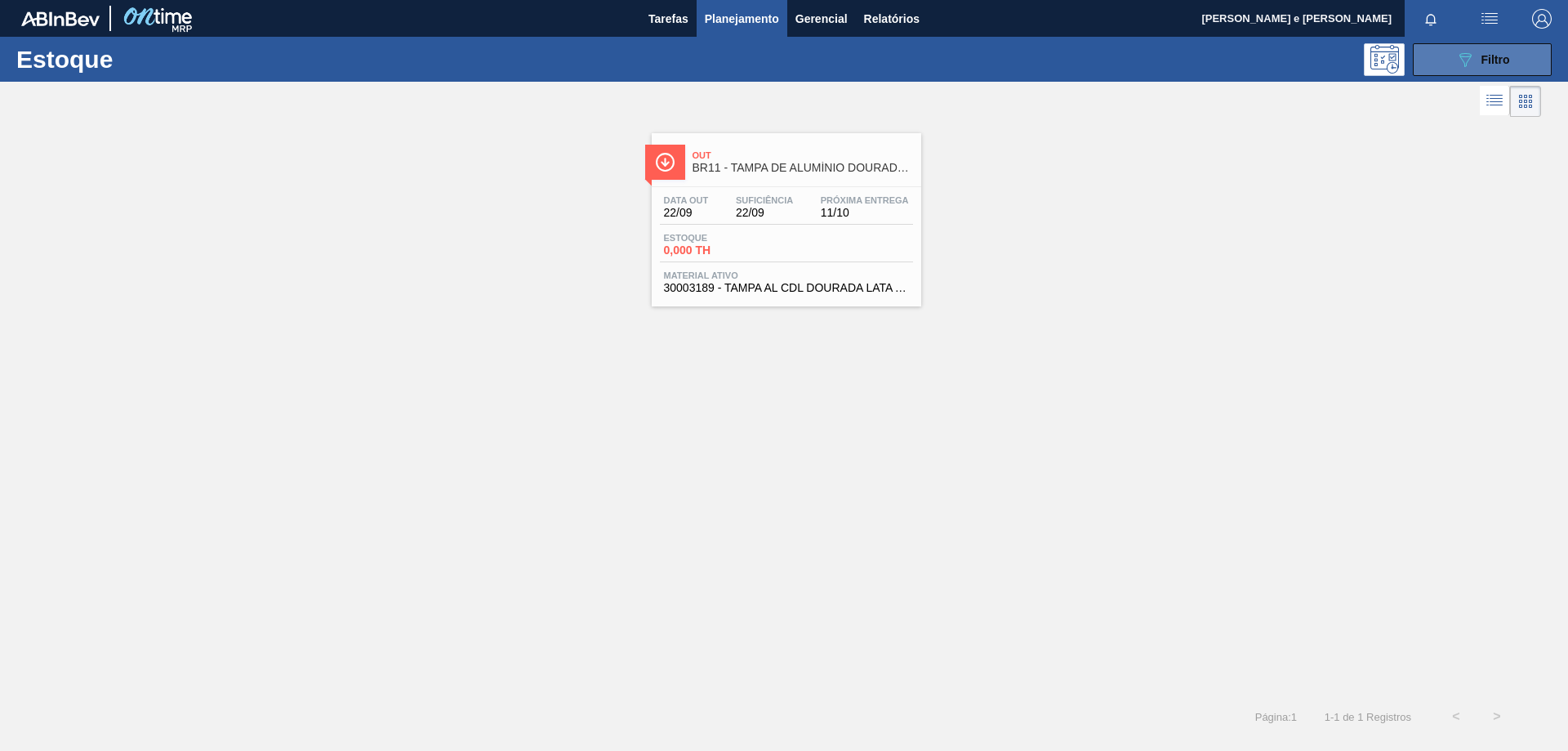
click at [1524, 59] on button "089F7B8B-B2A5-4AFE-B5C0-19BA573D28AC Filtro" at bounding box center [1482, 60] width 139 height 33
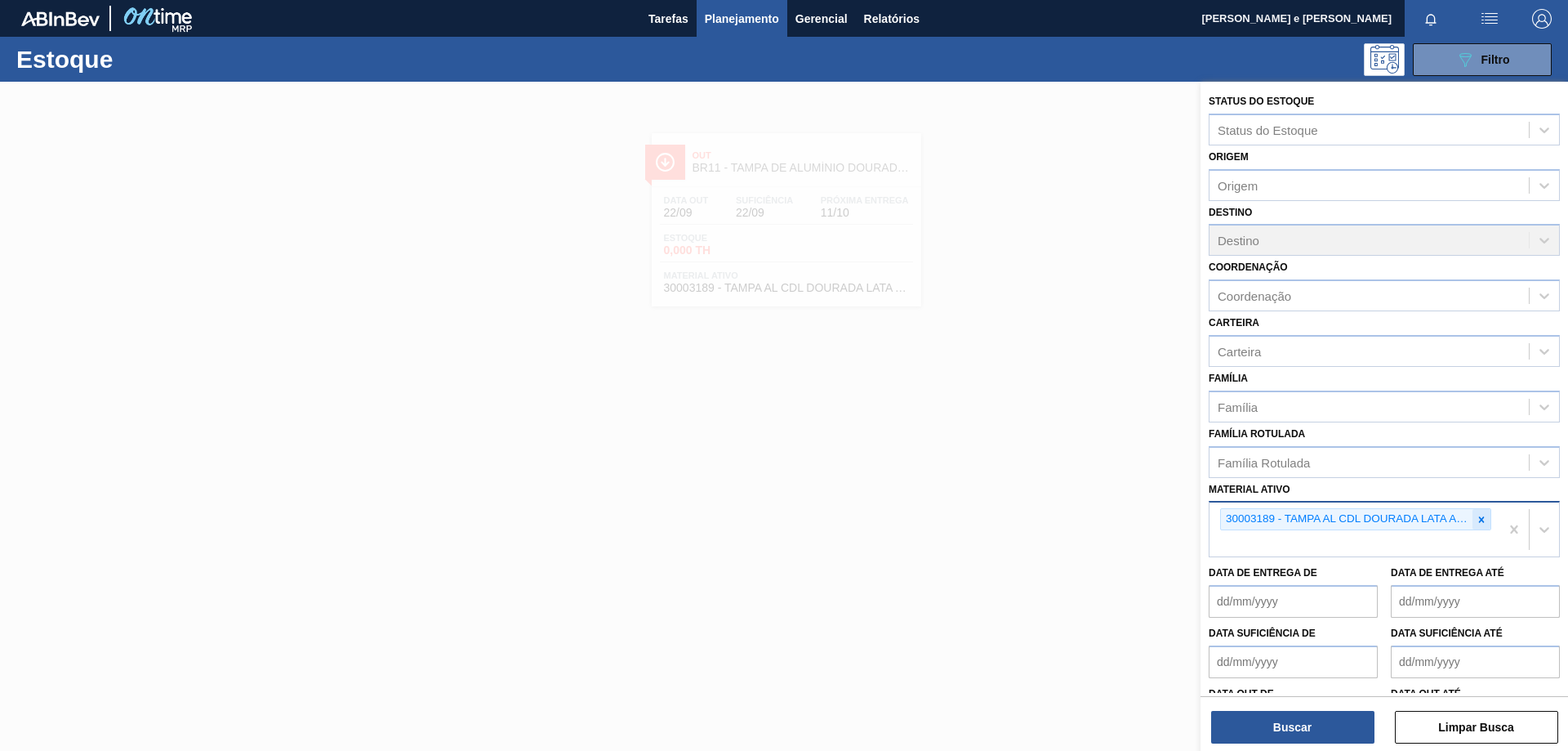
click at [1484, 518] on icon at bounding box center [1481, 519] width 12 height 12
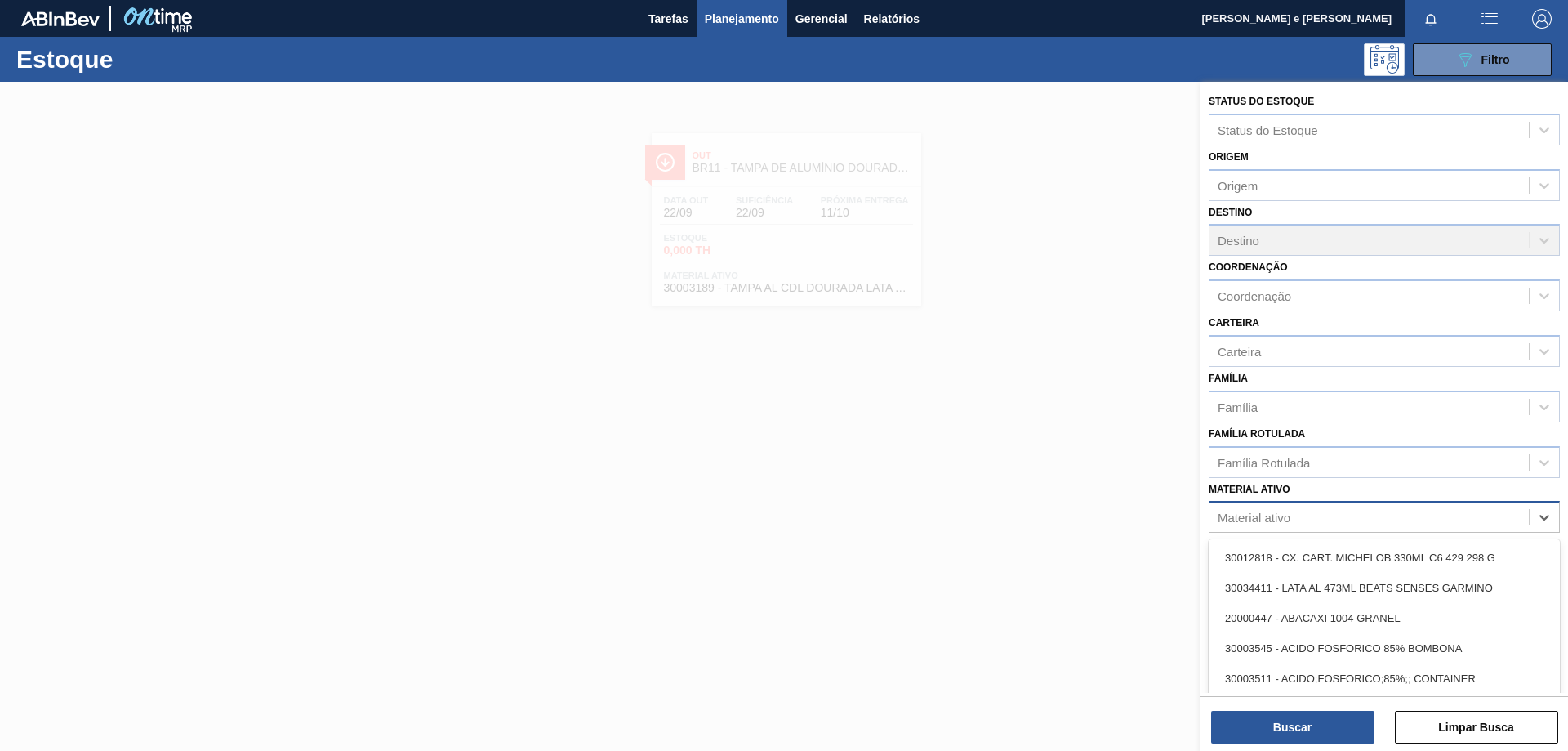
click at [1254, 514] on div "Material ativo" at bounding box center [1254, 518] width 73 height 14
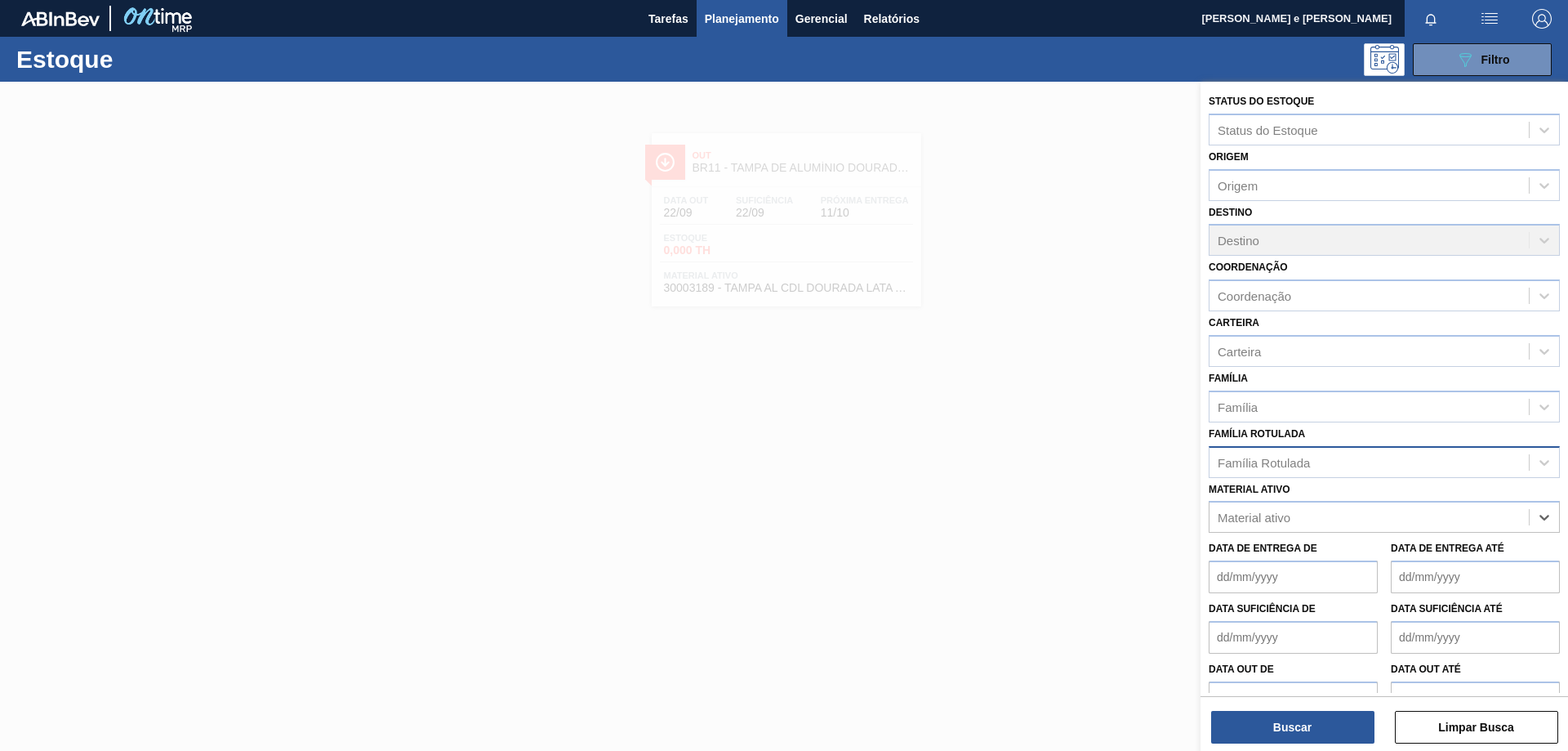
click at [1310, 455] on div "Família Rotulada" at bounding box center [1264, 462] width 92 height 14
type Rotulada "foil skol"
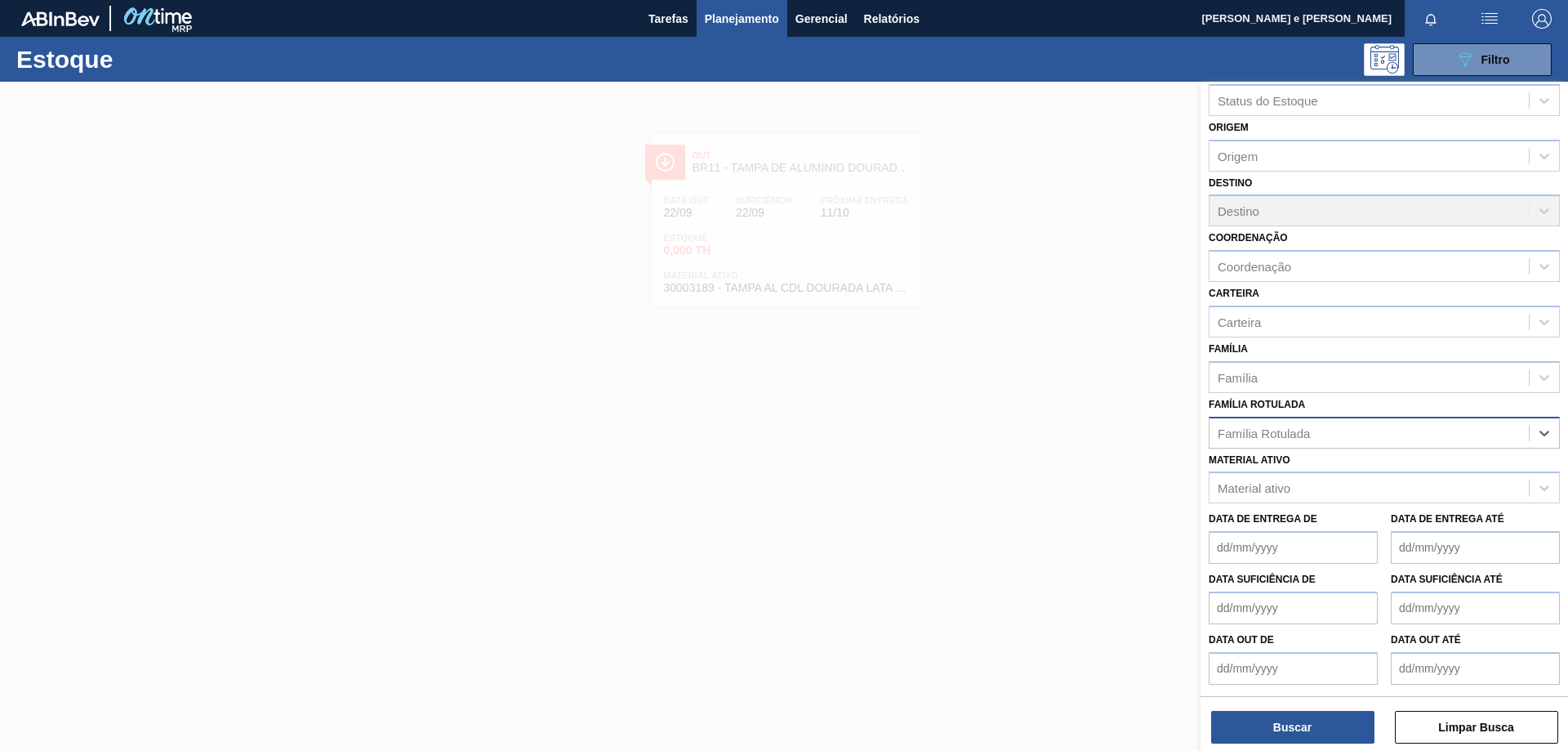
click at [1276, 433] on div "Família Rotulada" at bounding box center [1369, 432] width 319 height 24
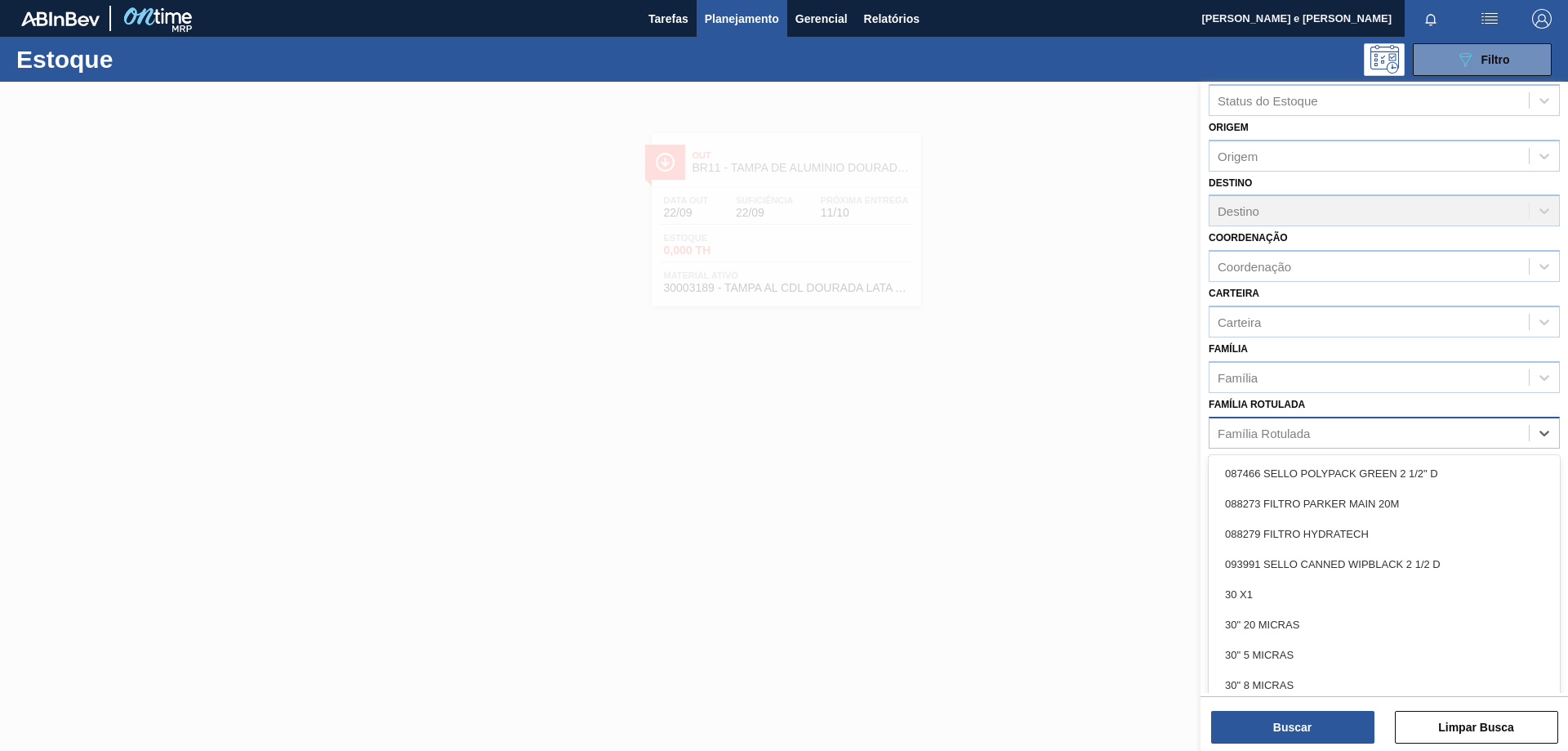
click at [1248, 425] on div "Família Rotulada" at bounding box center [1369, 432] width 319 height 24
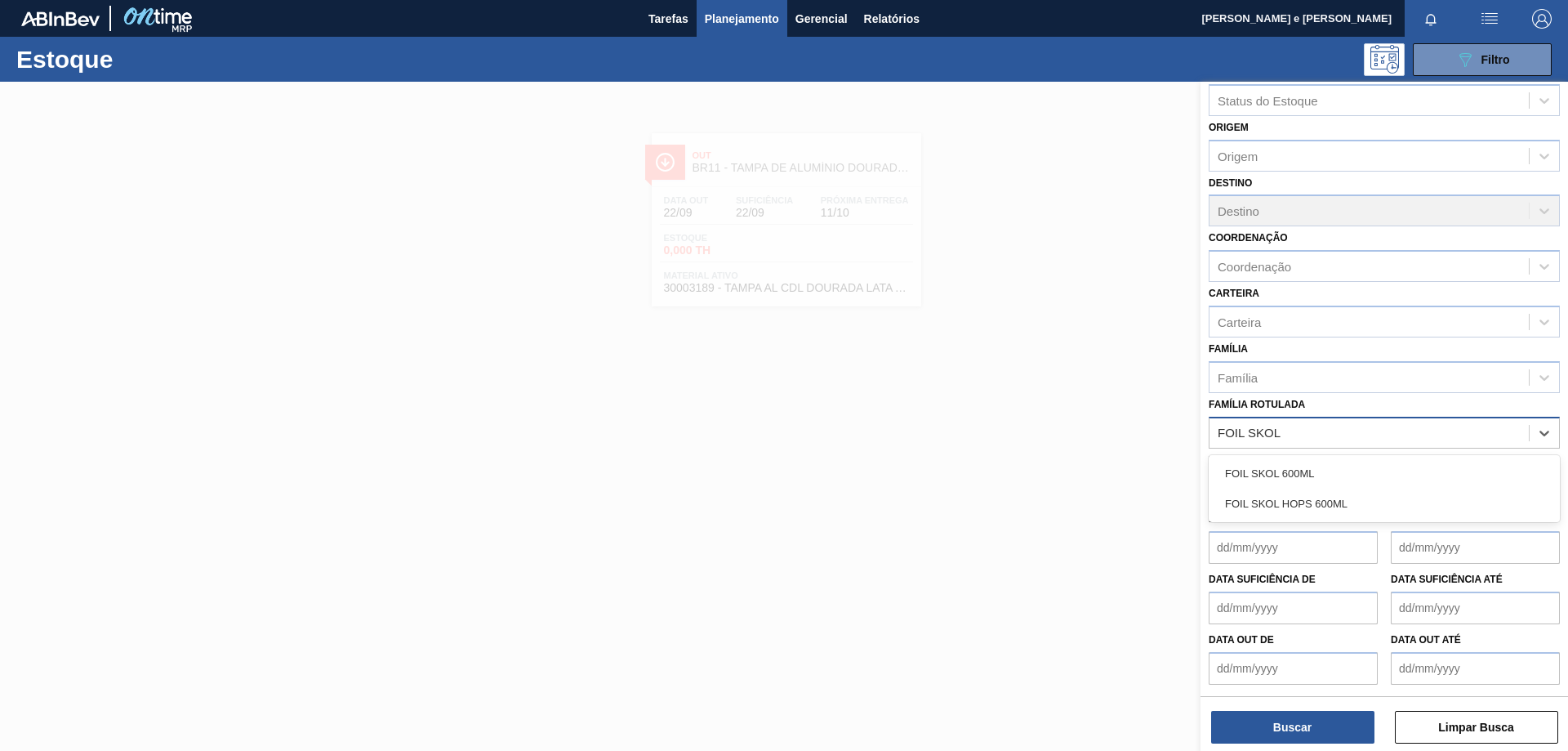
type Rotulada "FOIL SKOL"
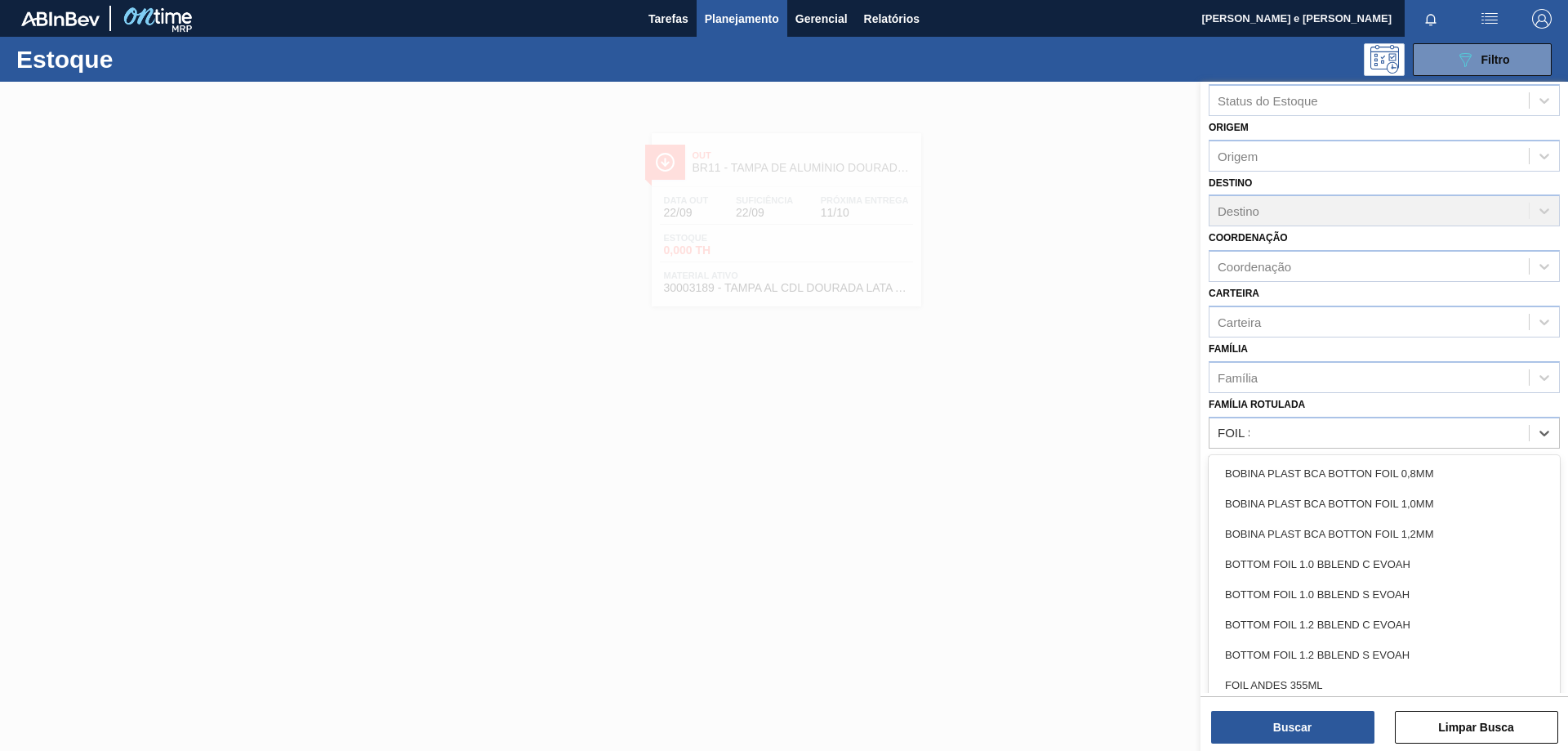
type Rotulada "FOIL SK"
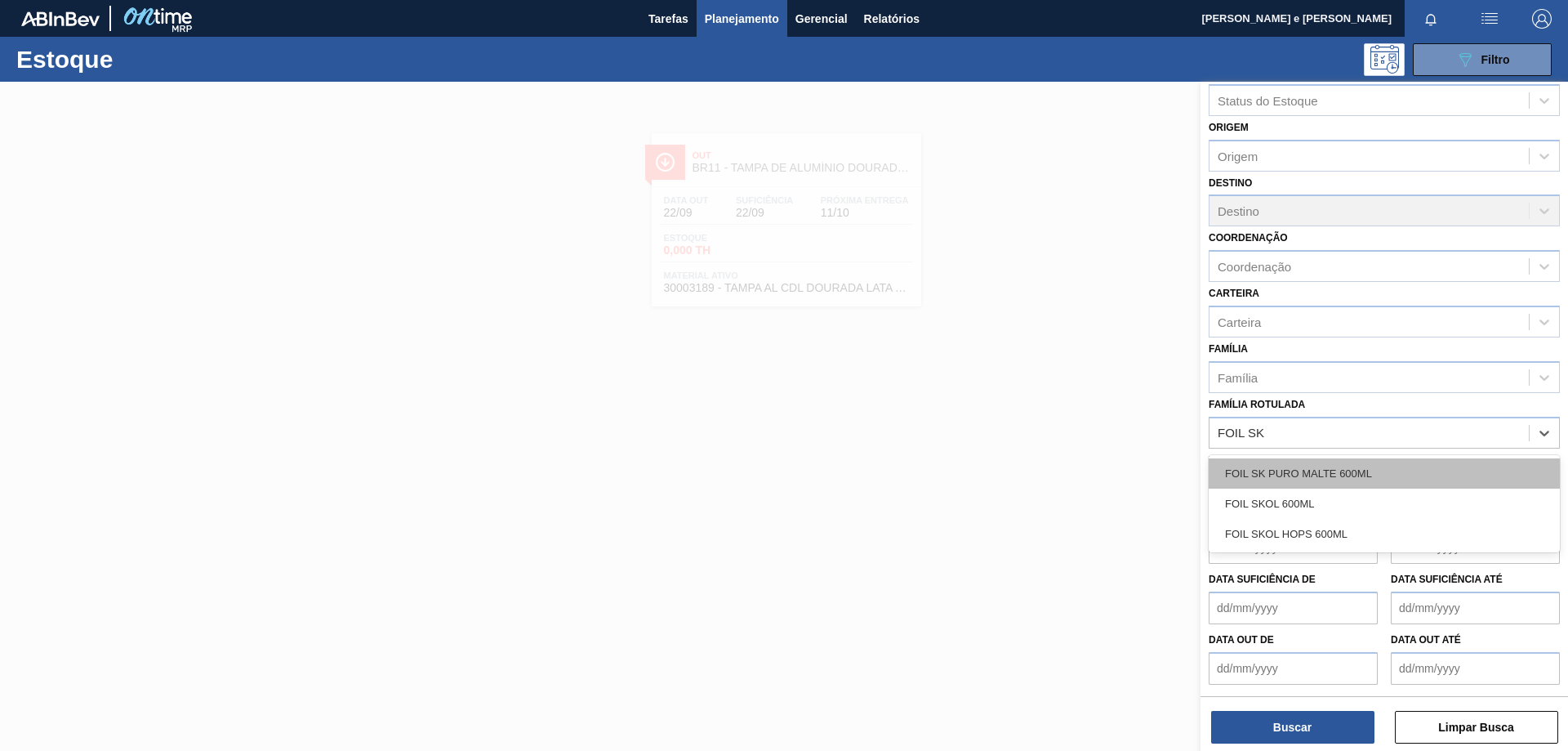
click at [1341, 467] on div "FOIL SK PURO MALTE 600ML" at bounding box center [1384, 474] width 351 height 30
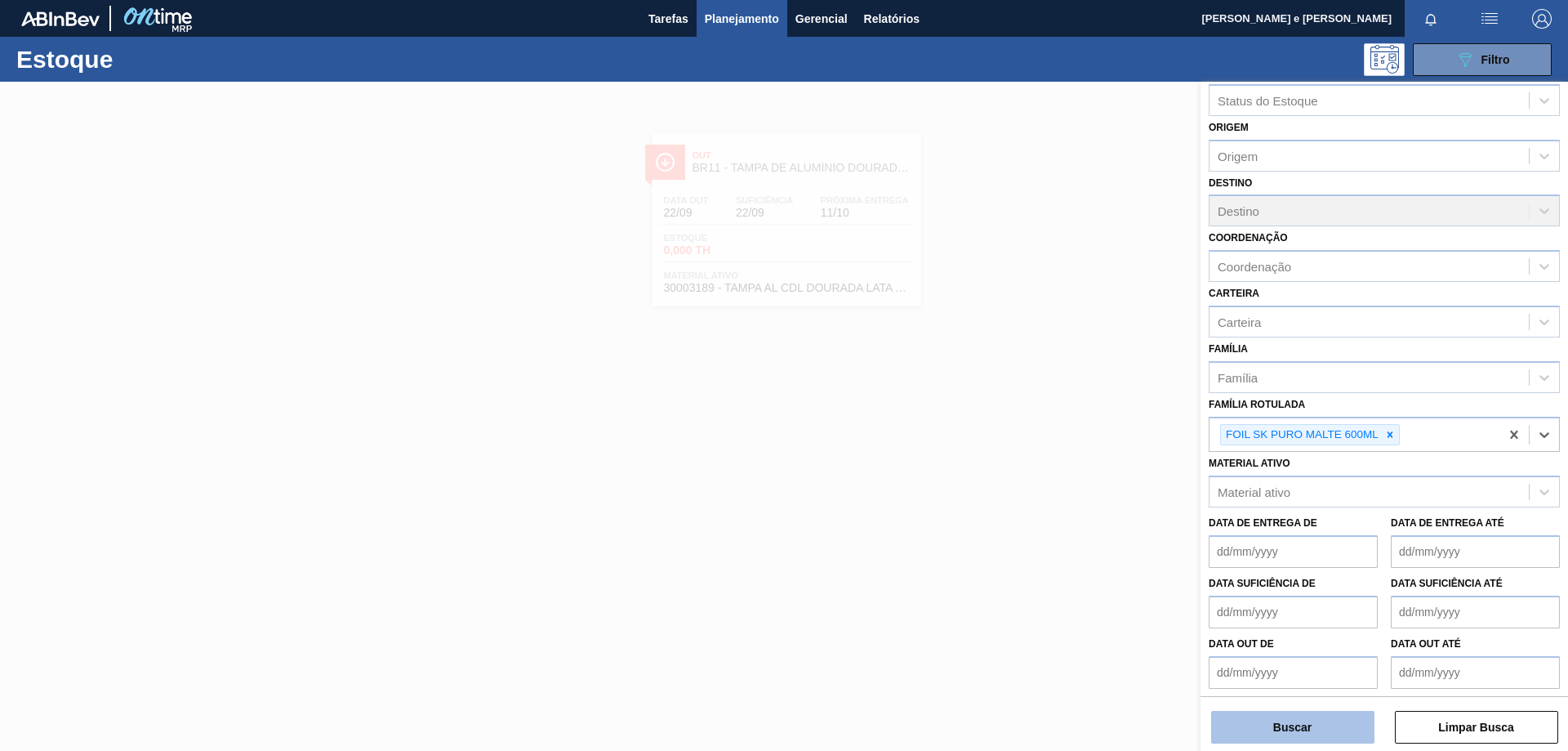
click at [1286, 724] on button "Buscar" at bounding box center [1293, 727] width 163 height 33
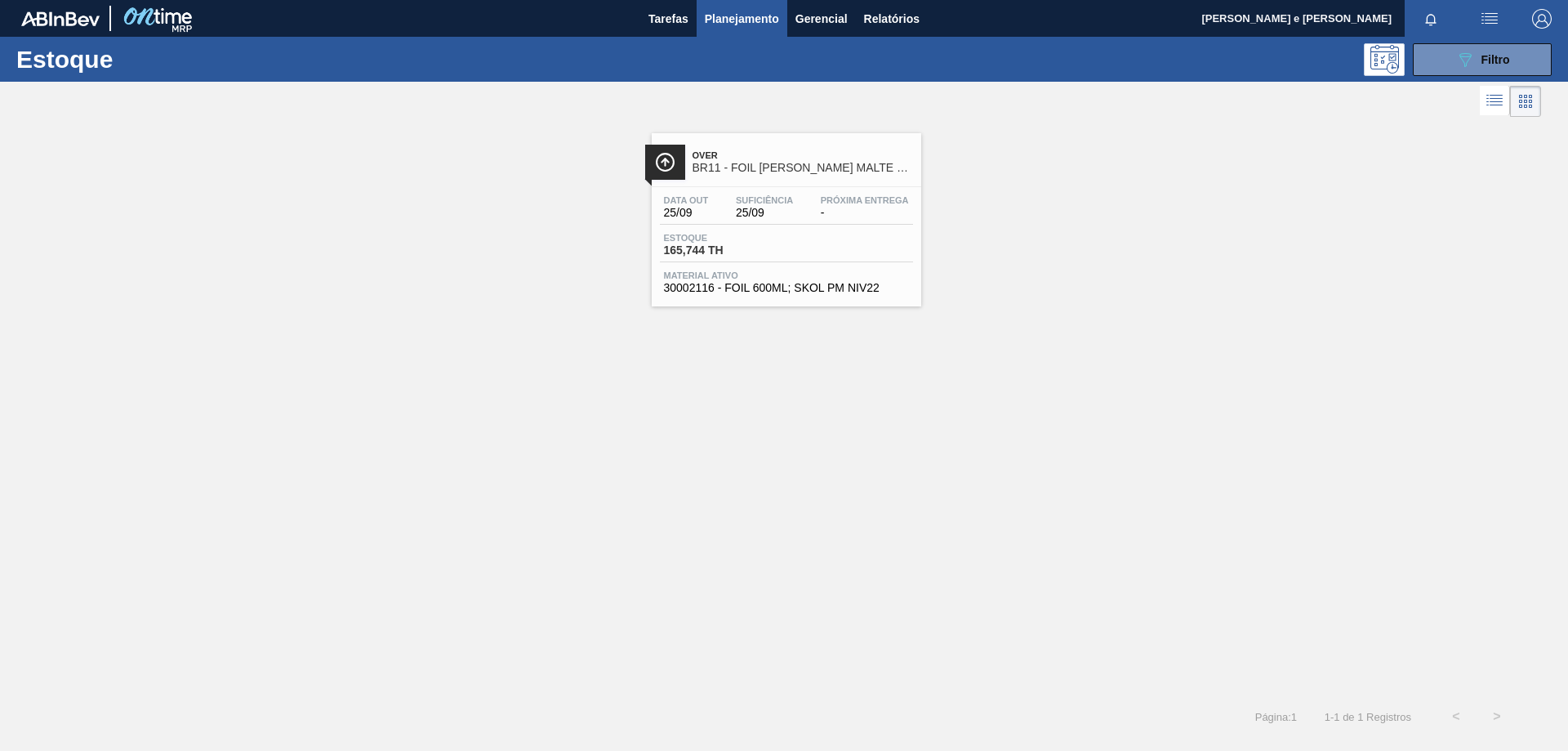
click at [744, 191] on div "Data out 25/09 Suficiência 25/09 Próxima Entrega - Estoque 165,744 TH Material …" at bounding box center [786, 243] width 269 height 111
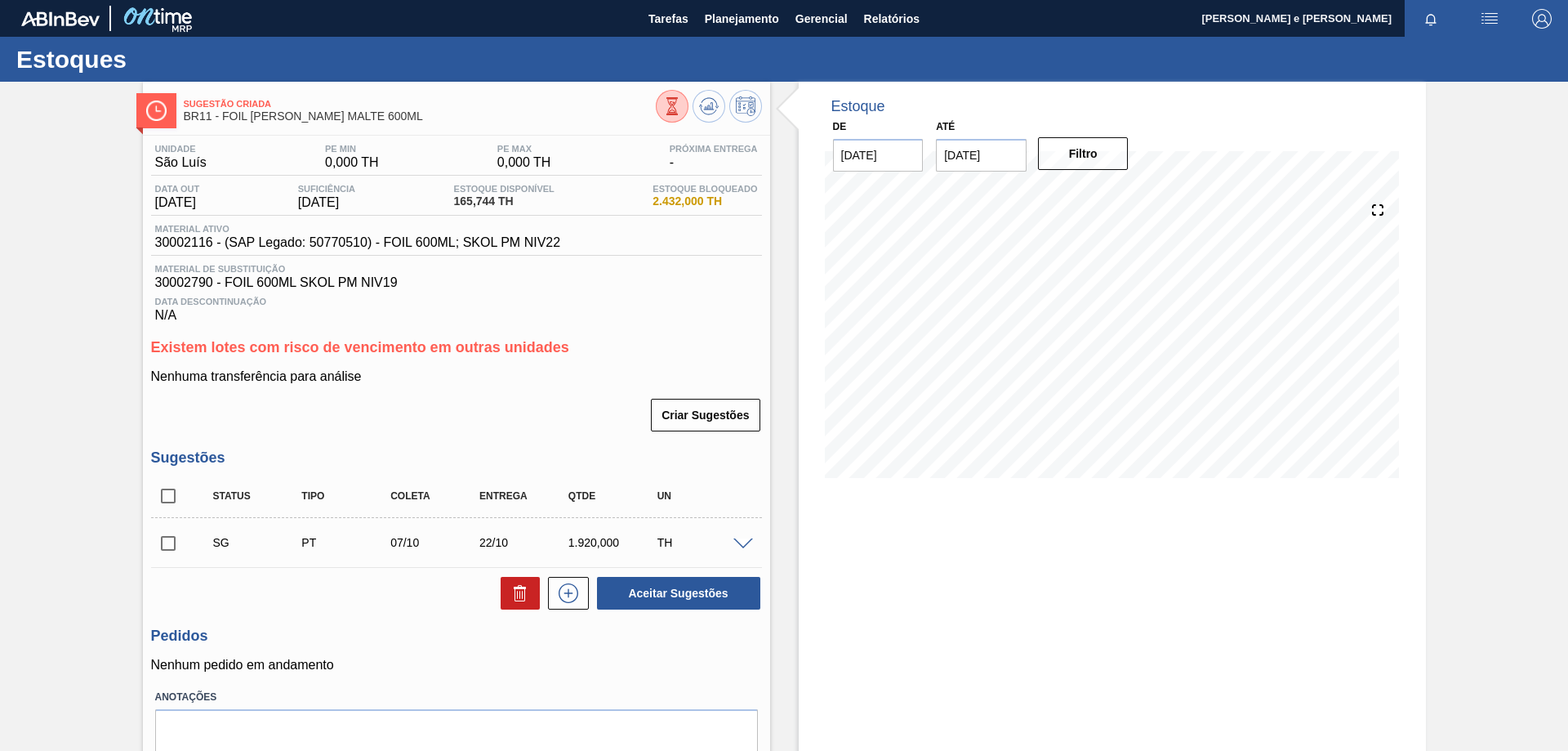
click at [890, 632] on div "Estoque De [DATE] Até [DATE] Filtro" at bounding box center [1112, 451] width 627 height 738
click at [836, 550] on div "Estoque De [DATE] Até [DATE] Filtro" at bounding box center [1112, 451] width 627 height 738
